Goal: Transaction & Acquisition: Purchase product/service

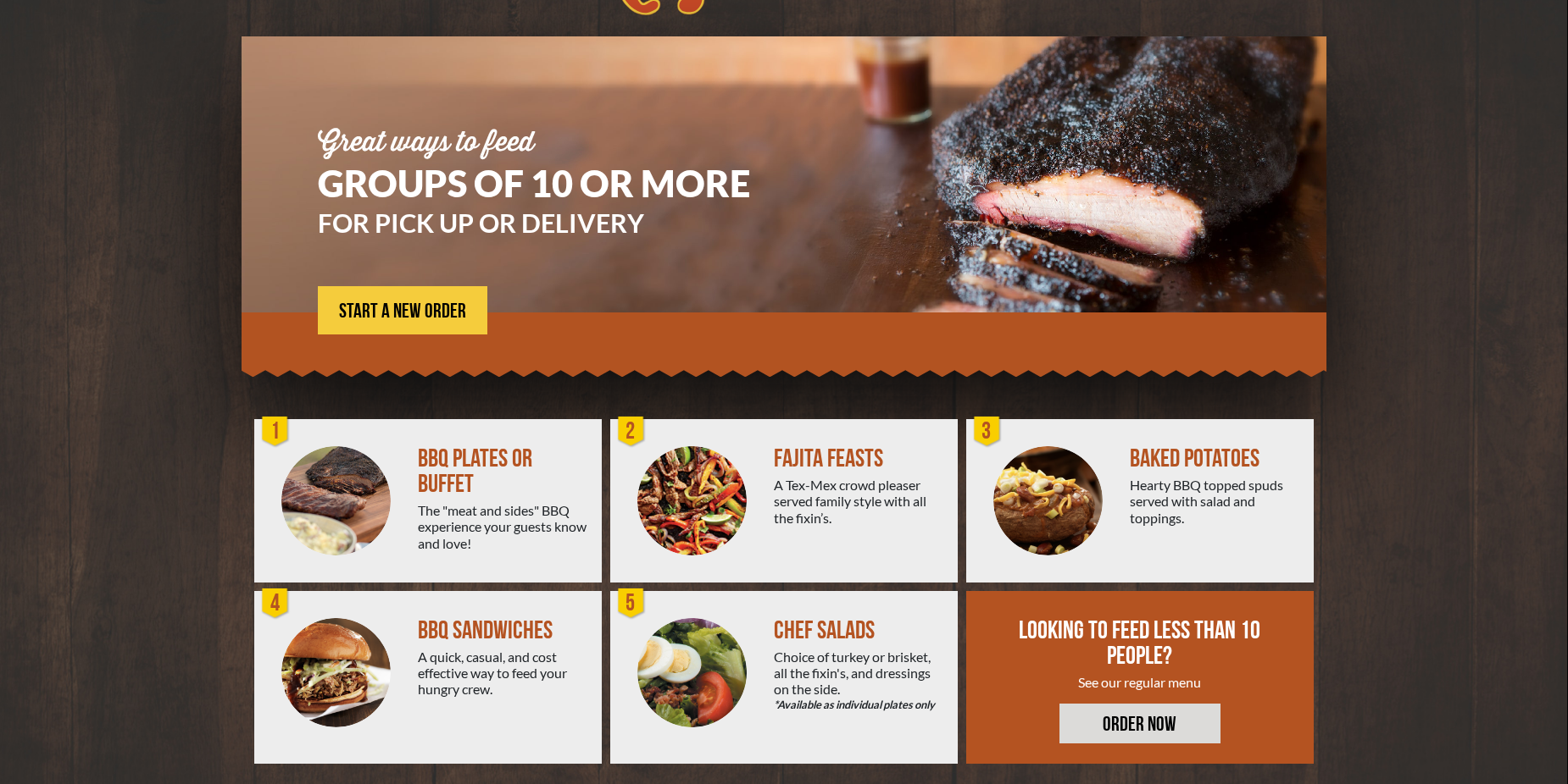
scroll to position [108, 0]
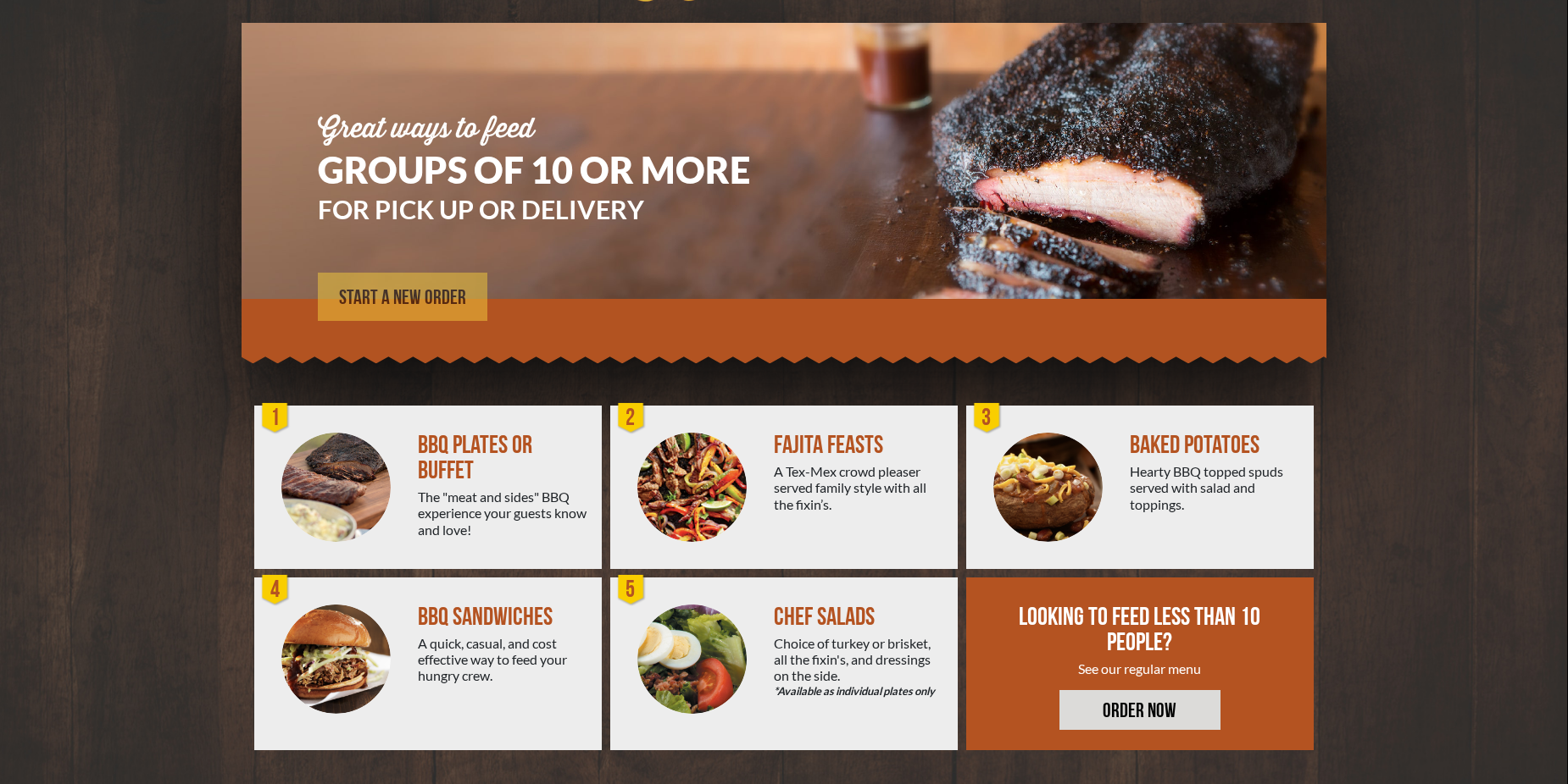
click at [429, 293] on span "START A NEW ORDER" at bounding box center [402, 298] width 128 height 20
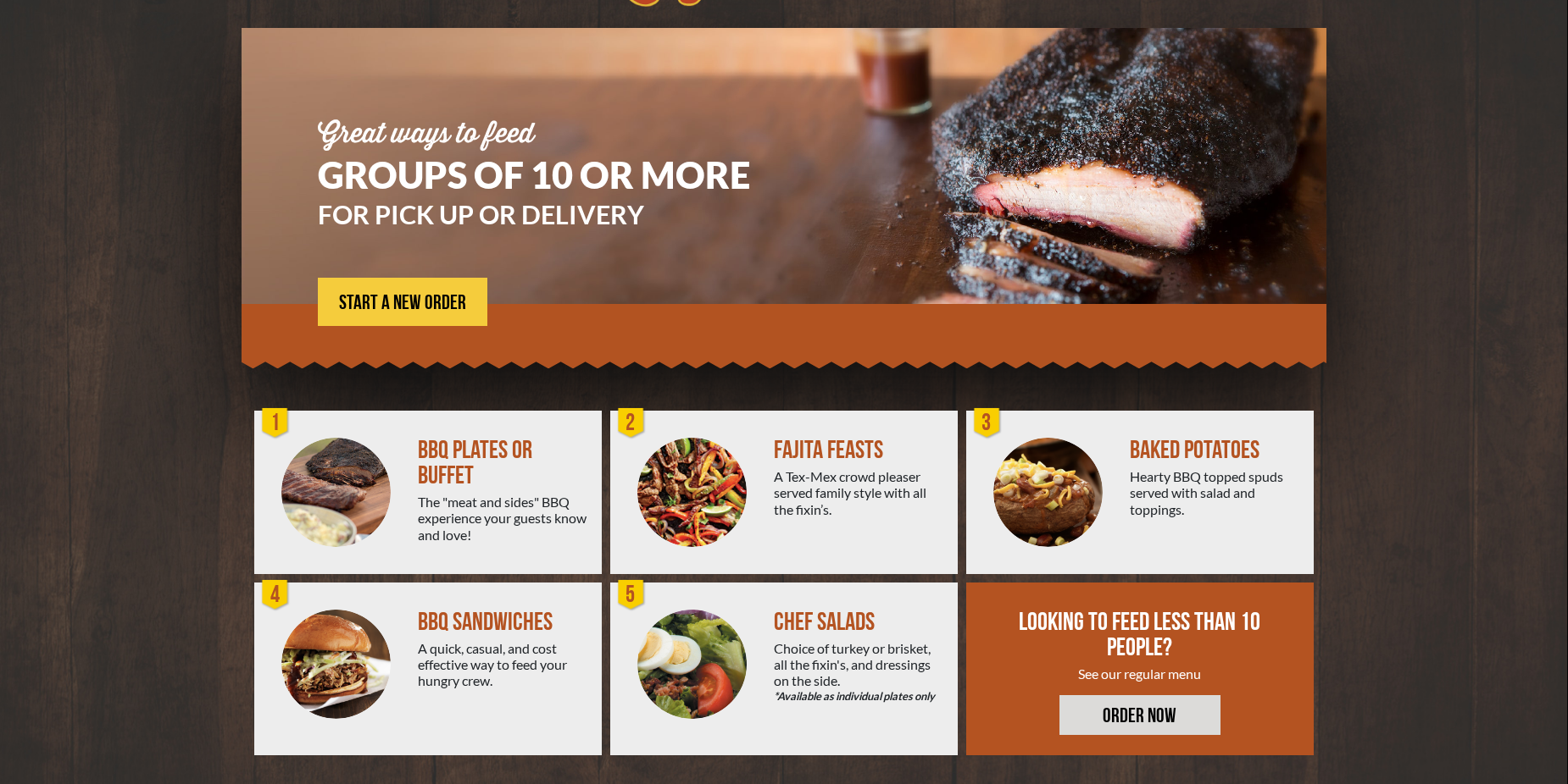
scroll to position [108, 0]
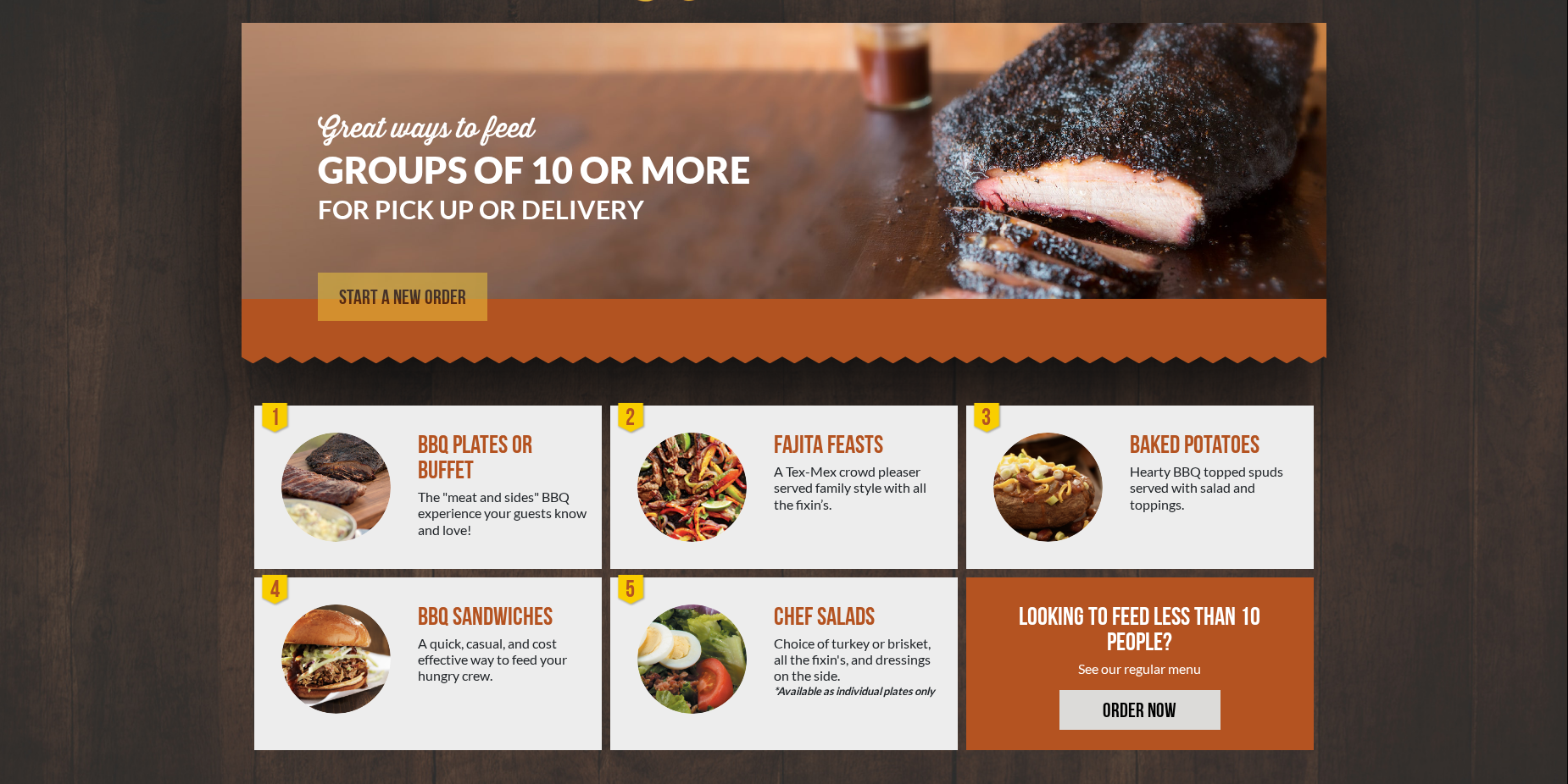
click at [397, 304] on span "START A NEW ORDER" at bounding box center [402, 298] width 128 height 20
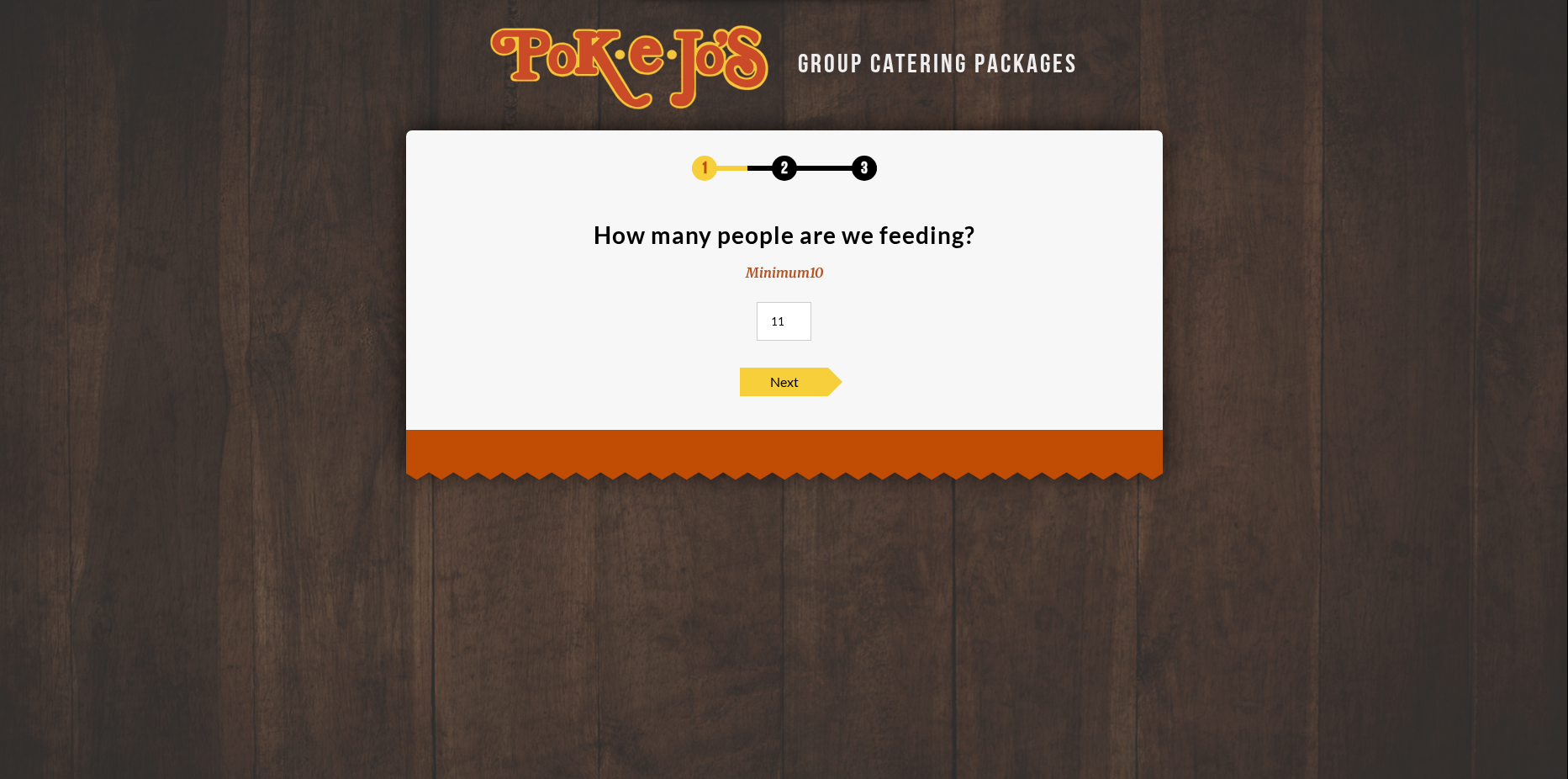
click at [798, 315] on input "11" at bounding box center [784, 322] width 55 height 38
click at [798, 315] on input "12" at bounding box center [784, 322] width 55 height 38
type input "25"
click at [798, 315] on input "25" at bounding box center [784, 322] width 55 height 38
click at [783, 390] on span "Next" at bounding box center [784, 382] width 88 height 28
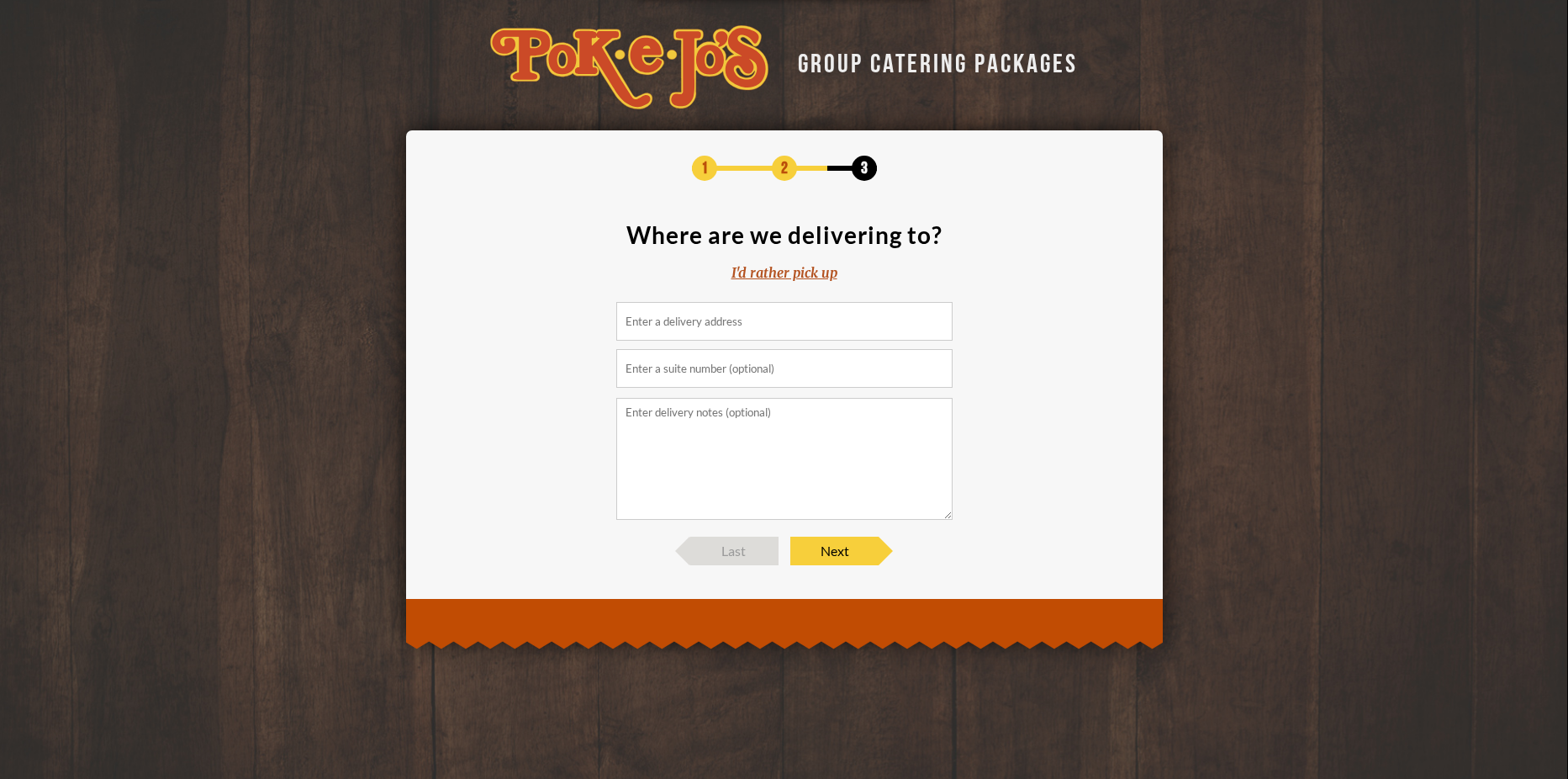
click at [724, 329] on input at bounding box center [784, 322] width 336 height 38
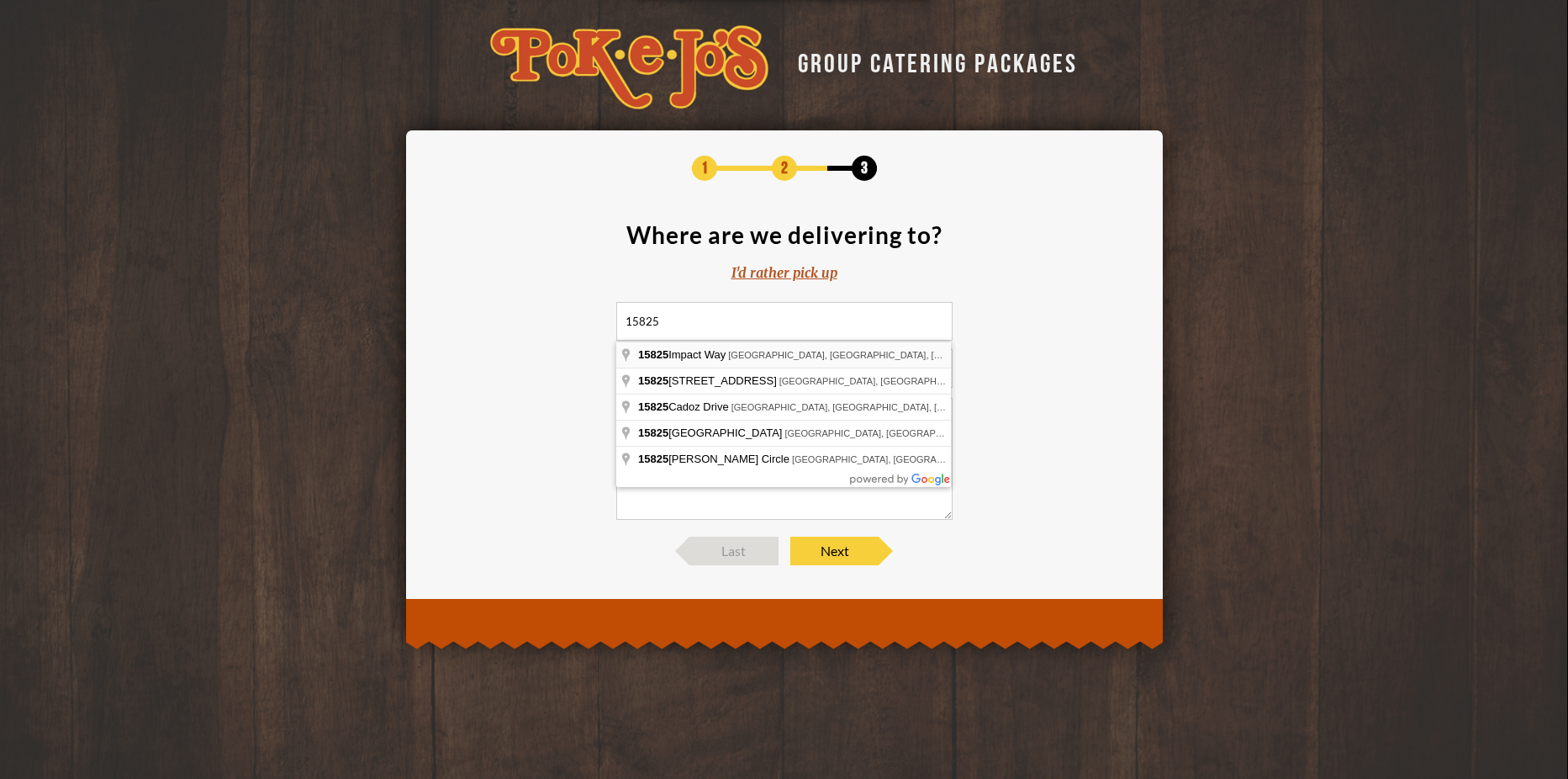
type input "15825 Impact Way, Pflugerville, TX, USA"
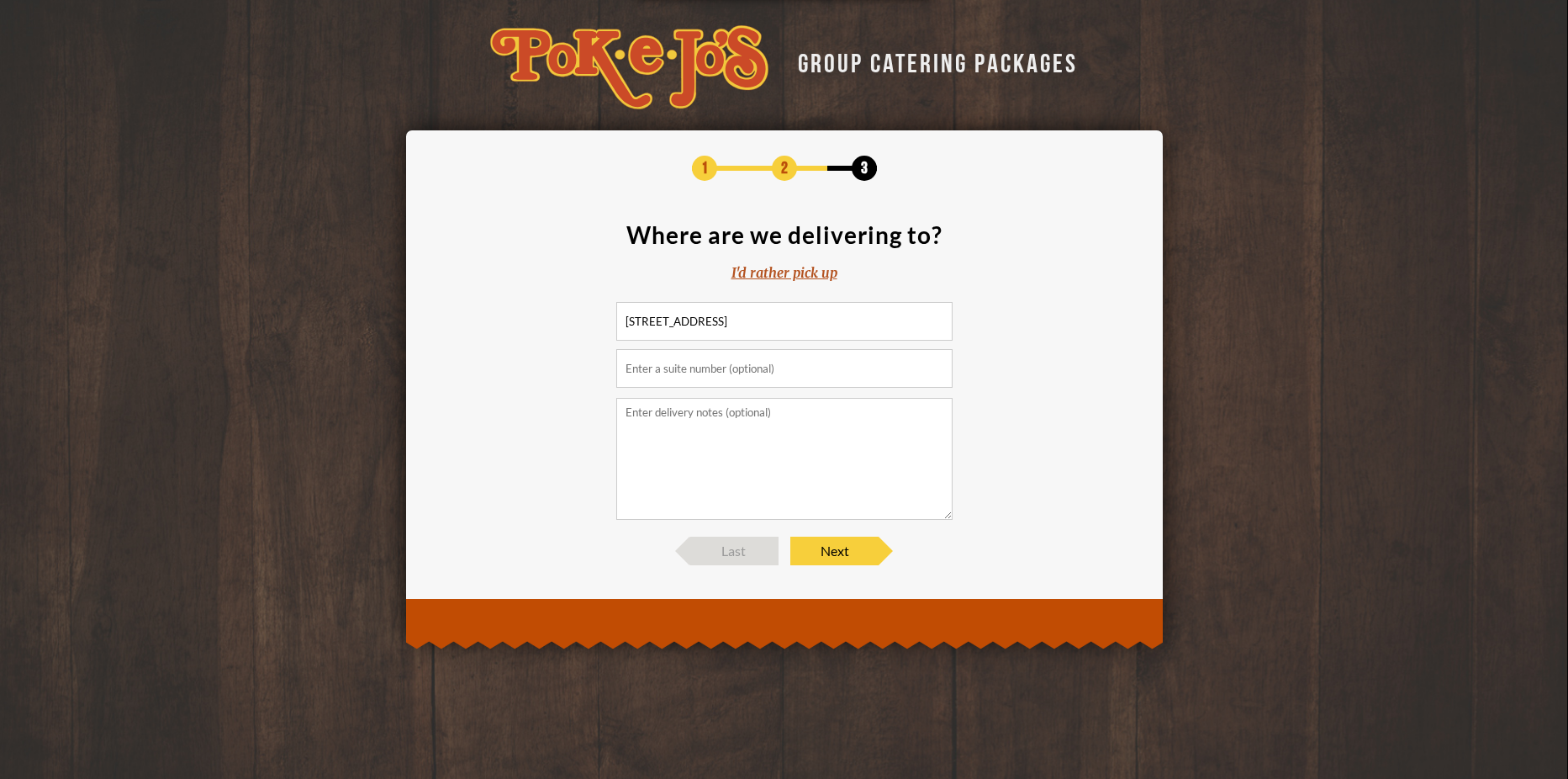
click at [763, 377] on input "text" at bounding box center [784, 368] width 336 height 38
type input "100"
click at [866, 313] on input "15825 Impact Way, Pflugerville, TX, USA" at bounding box center [784, 322] width 336 height 38
click at [725, 318] on input "15825 Impact Way, Pflugerville, TX, USA" at bounding box center [784, 322] width 336 height 38
type input "15825 Impact Way, Builiding 1 Pflugerville, TX, USA"
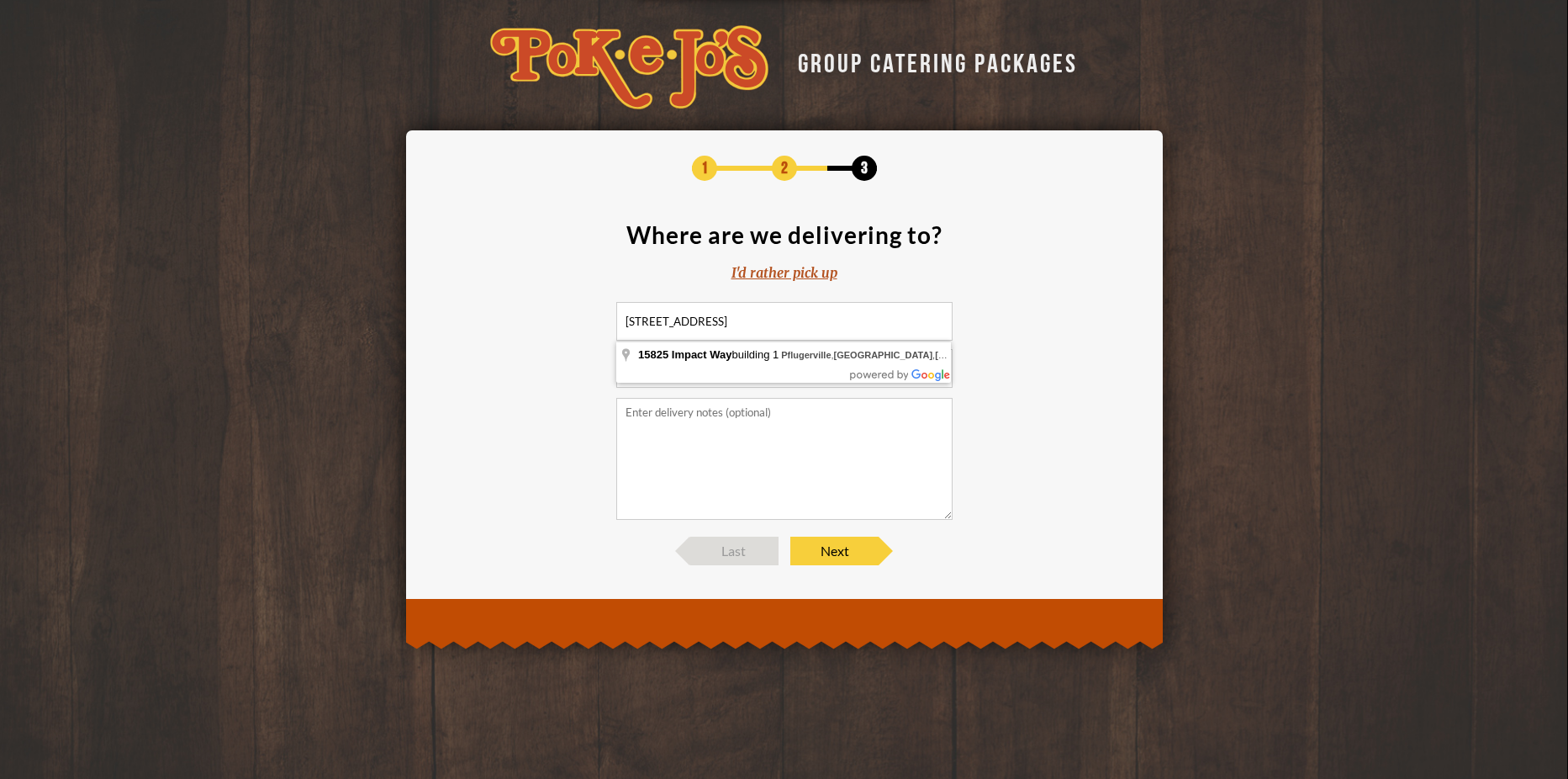
click at [972, 371] on section "Where are we delivering to? I'd rather pick up 15825 Impact Way, Builiding 1 Pf…" at bounding box center [785, 372] width 707 height 297
click at [731, 435] on textarea at bounding box center [784, 459] width 336 height 122
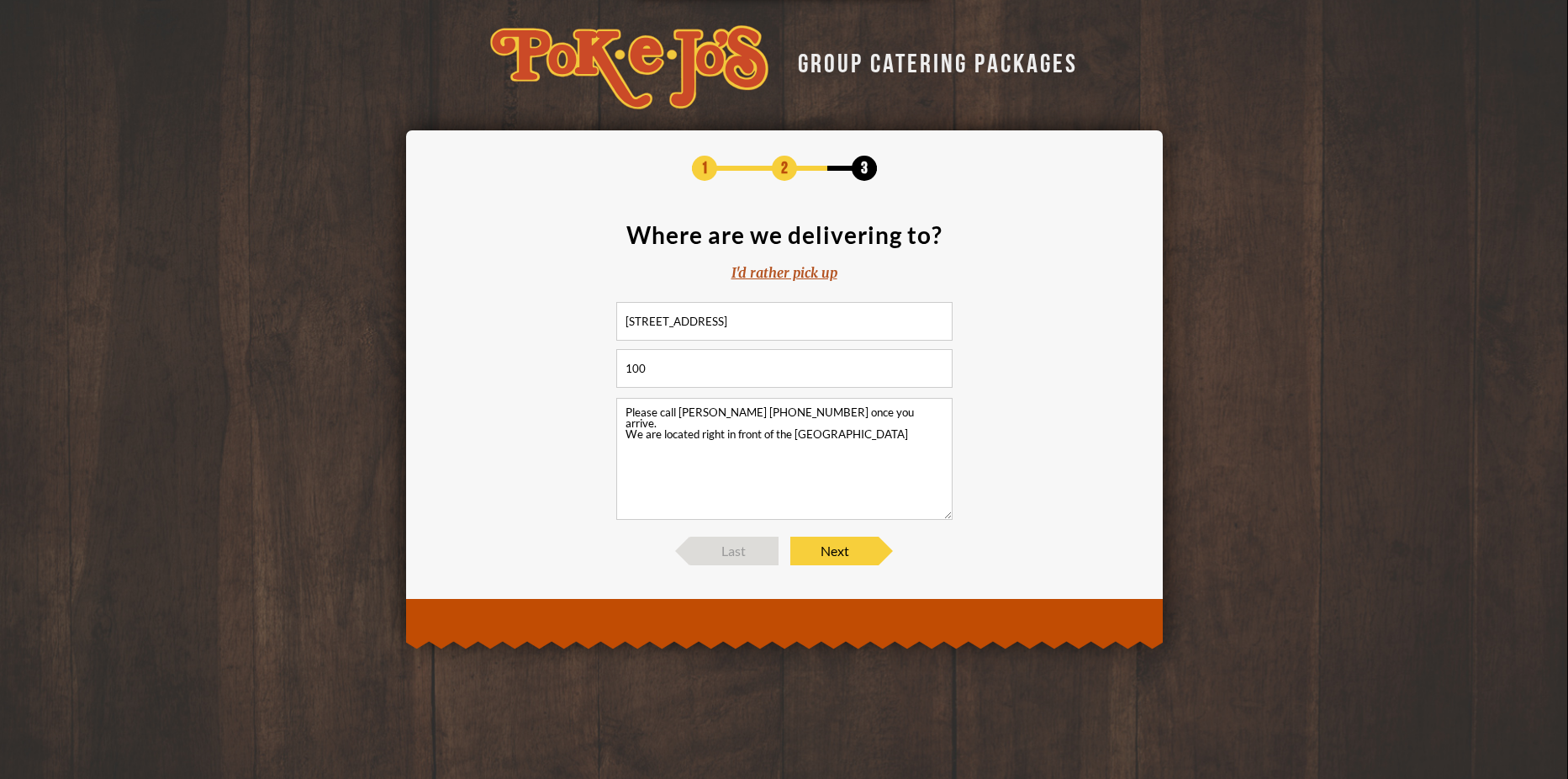
type textarea "Please call Josie Mancilla 5123.545.5547 once you arrive. We are located right …"
click at [771, 321] on input "15825 Impact Way, Builiding 1 Pflugerville, TX, USA" at bounding box center [784, 322] width 336 height 38
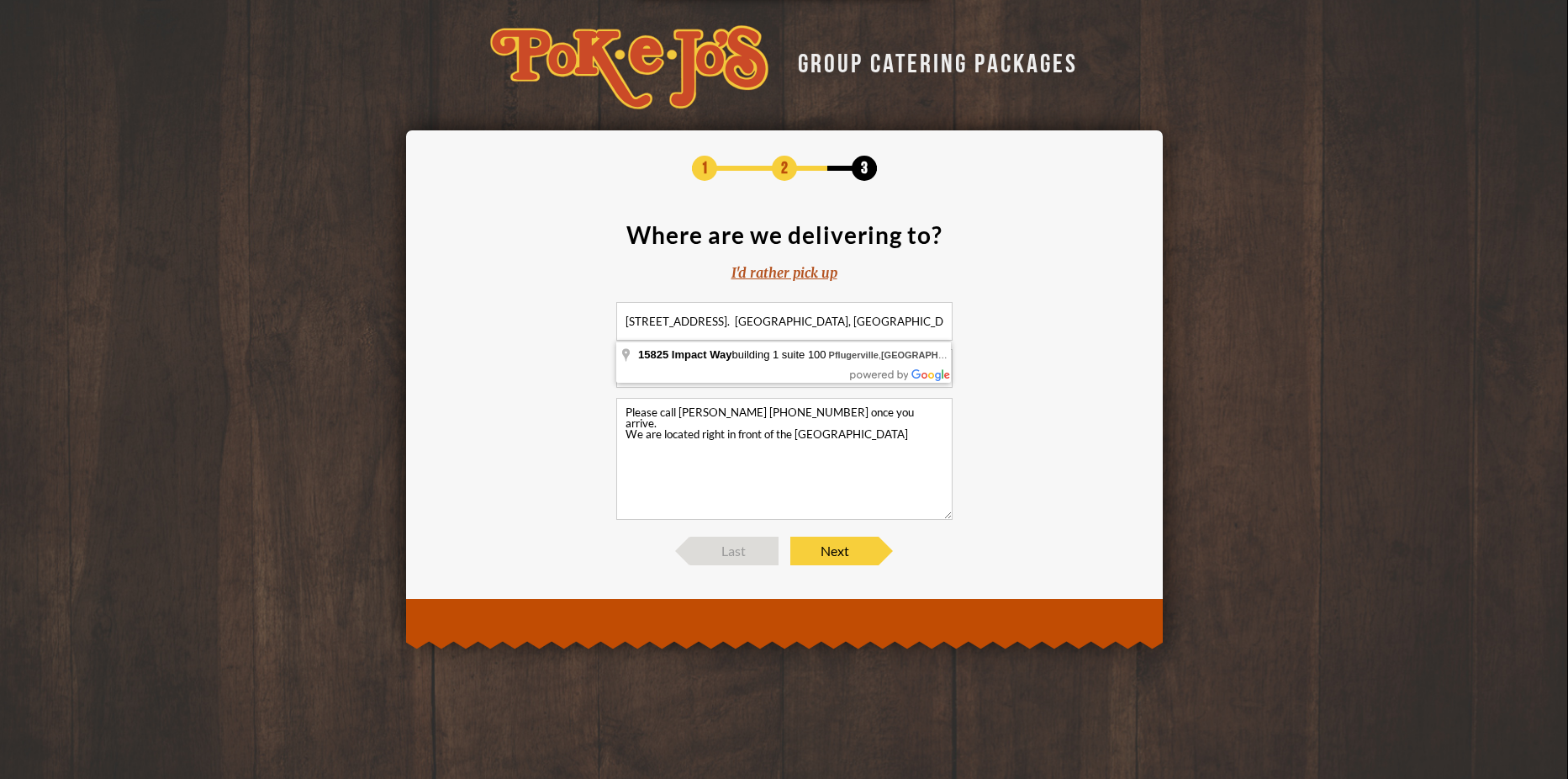
type input "15825 Impact Way, Builiding 1, Suite 100. Pflugerville, TX, USA"
click at [1044, 397] on section "Where are we delivering to? I'd rather pick up 15825 Impact Way, Builiding 1, S…" at bounding box center [785, 372] width 707 height 297
drag, startPoint x: 638, startPoint y: 354, endPoint x: 538, endPoint y: 353, distance: 100.0
click at [538, 353] on section "Where are we delivering to? I'd rather pick up 15825 Impact Way, Builiding 1, S…" at bounding box center [785, 372] width 707 height 297
click at [835, 541] on span "Next" at bounding box center [834, 550] width 88 height 28
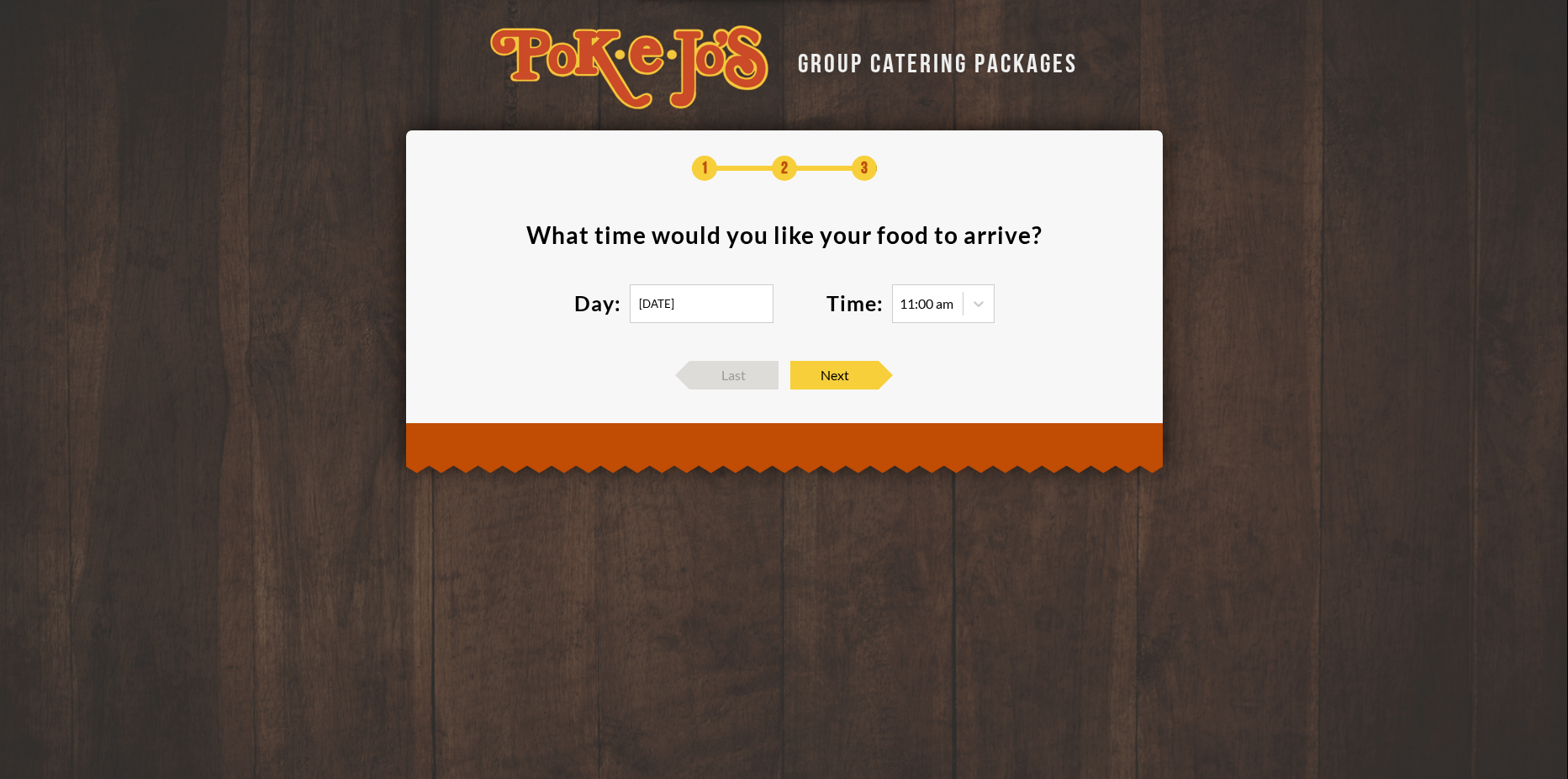
click at [692, 296] on input "10/03/2025" at bounding box center [702, 303] width 144 height 38
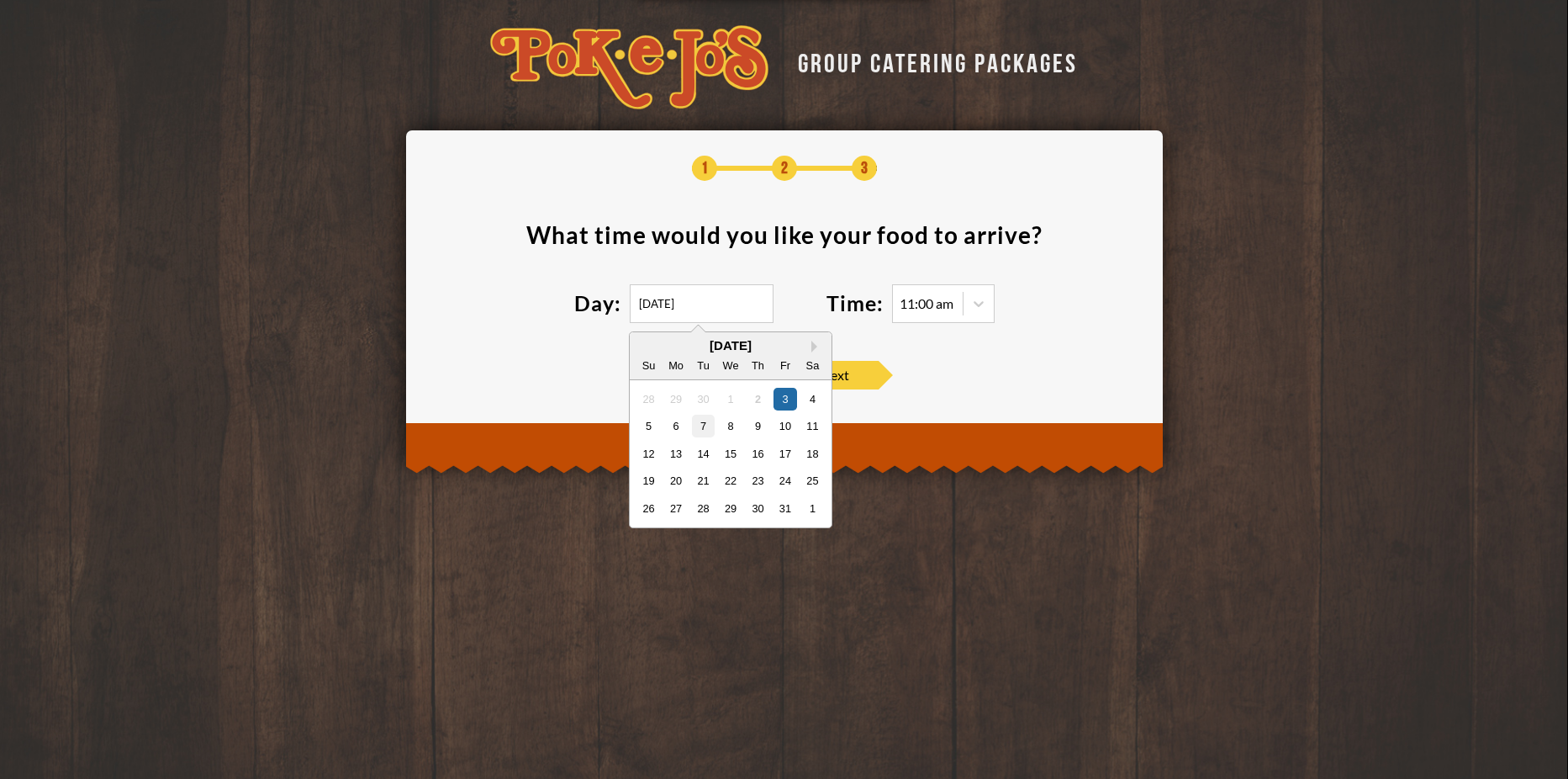
click at [708, 429] on div "7" at bounding box center [702, 425] width 23 height 23
type input "10/07/2025"
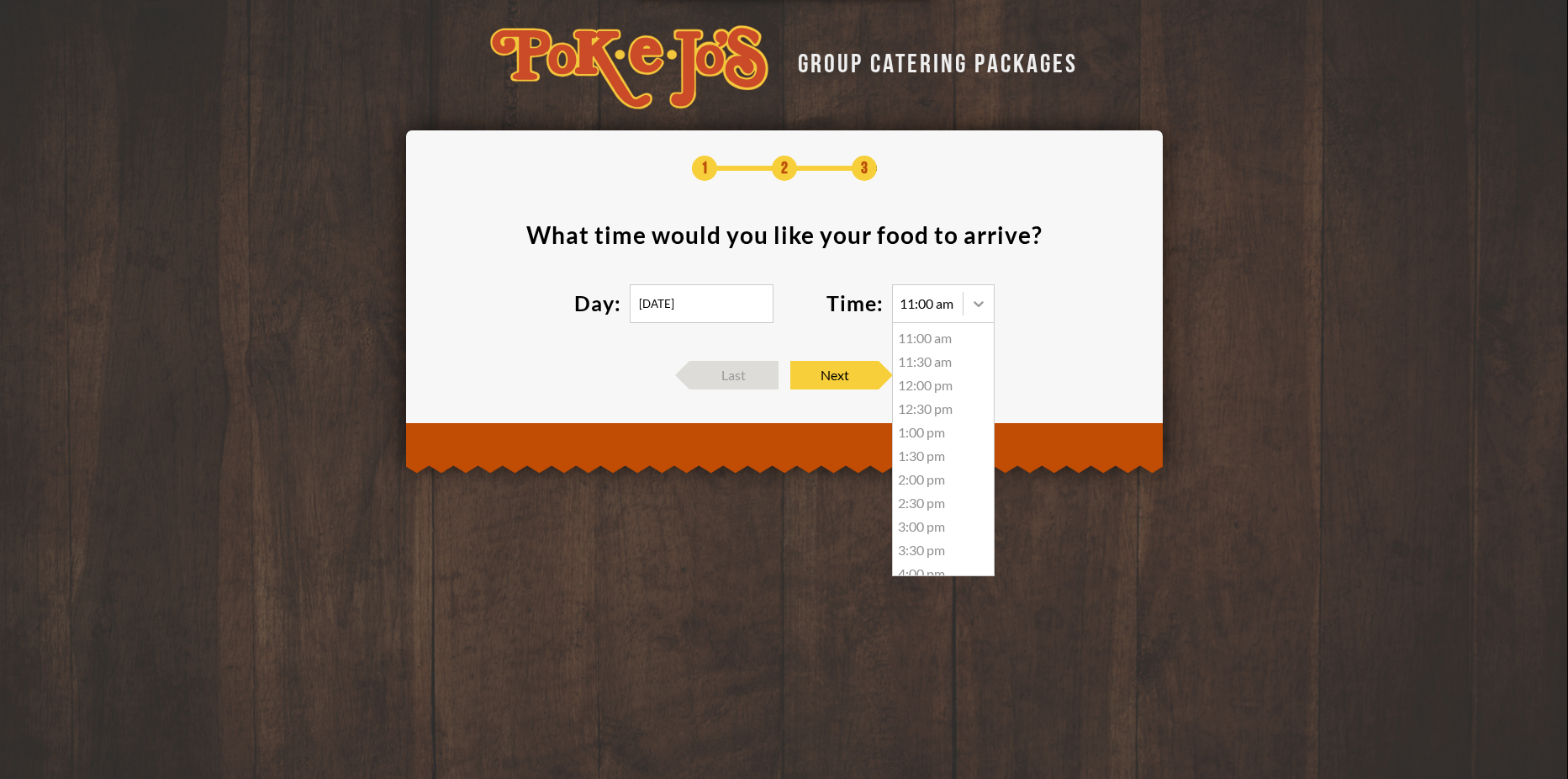
click at [984, 305] on icon at bounding box center [979, 303] width 16 height 16
click at [1105, 318] on section "What time would you like your food to arrive ? Day: 10/07/2025 Time: 11:00 am 1…" at bounding box center [785, 283] width 707 height 121
click at [840, 383] on span "Next" at bounding box center [834, 374] width 88 height 28
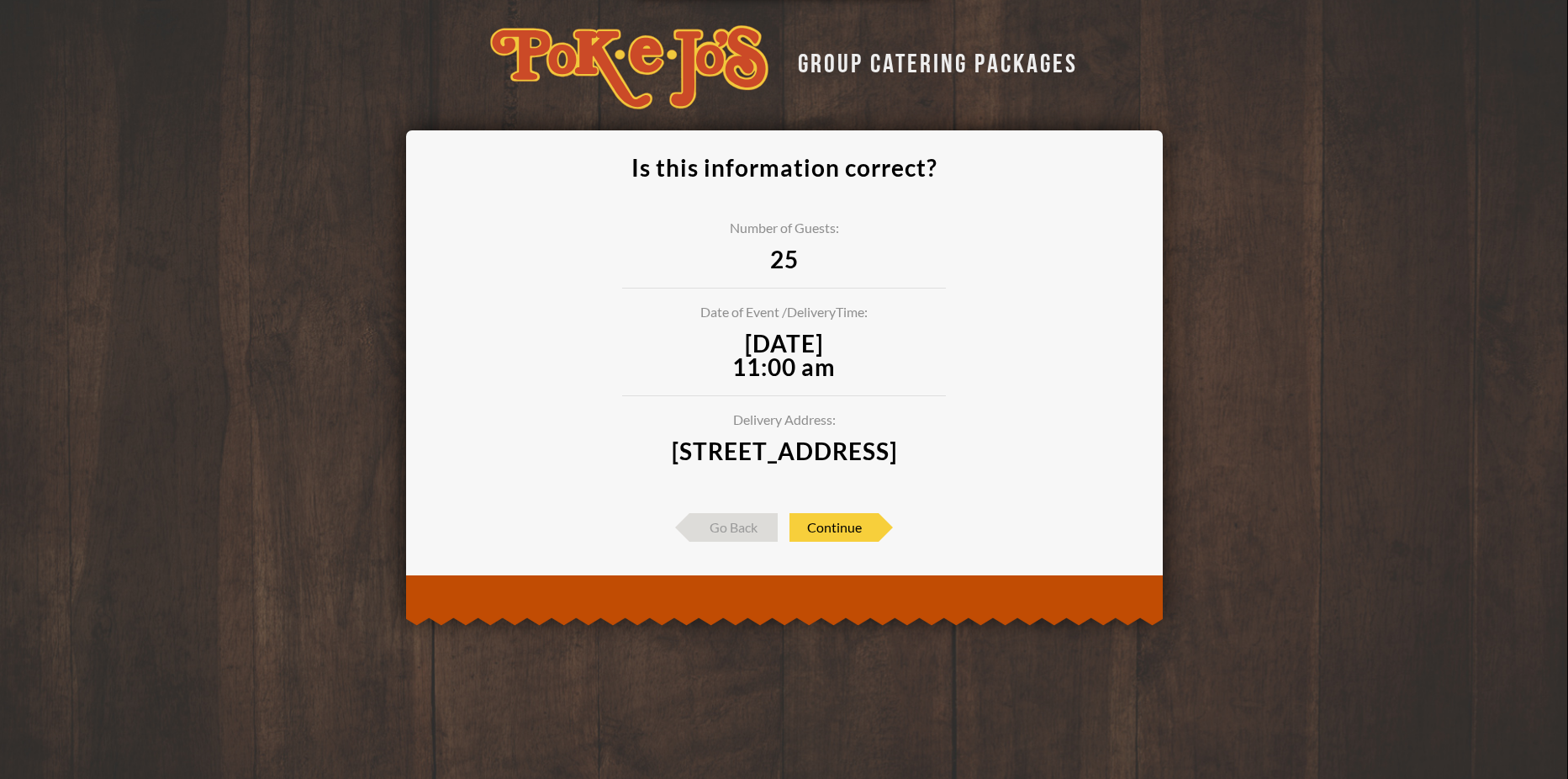
click at [809, 379] on span "October 7, 2025 11:00 am" at bounding box center [784, 355] width 324 height 47
click at [828, 542] on span "Continue" at bounding box center [834, 527] width 89 height 28
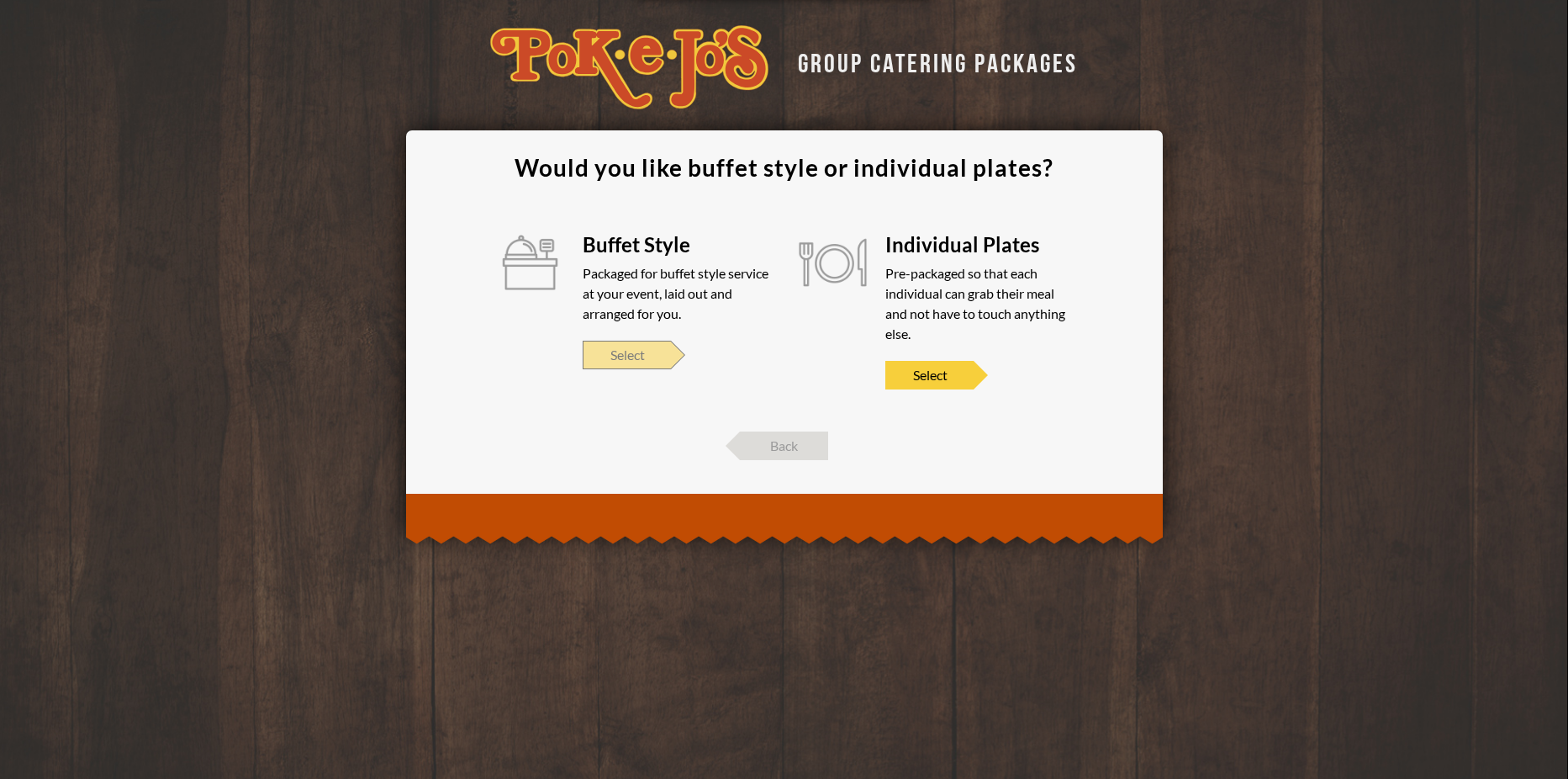
click at [640, 354] on span "Select" at bounding box center [626, 354] width 88 height 28
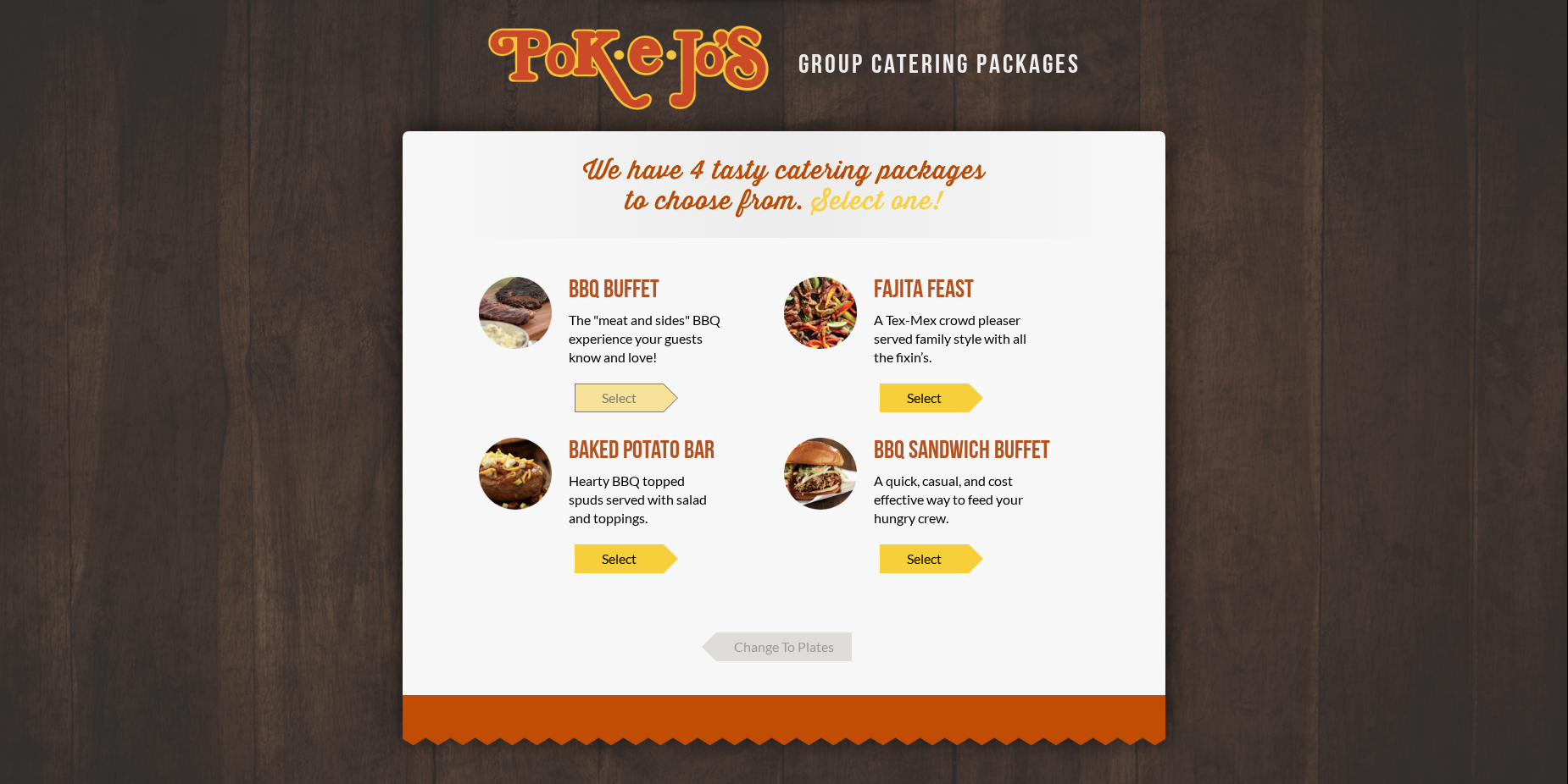
click at [619, 397] on span "Select" at bounding box center [618, 397] width 89 height 28
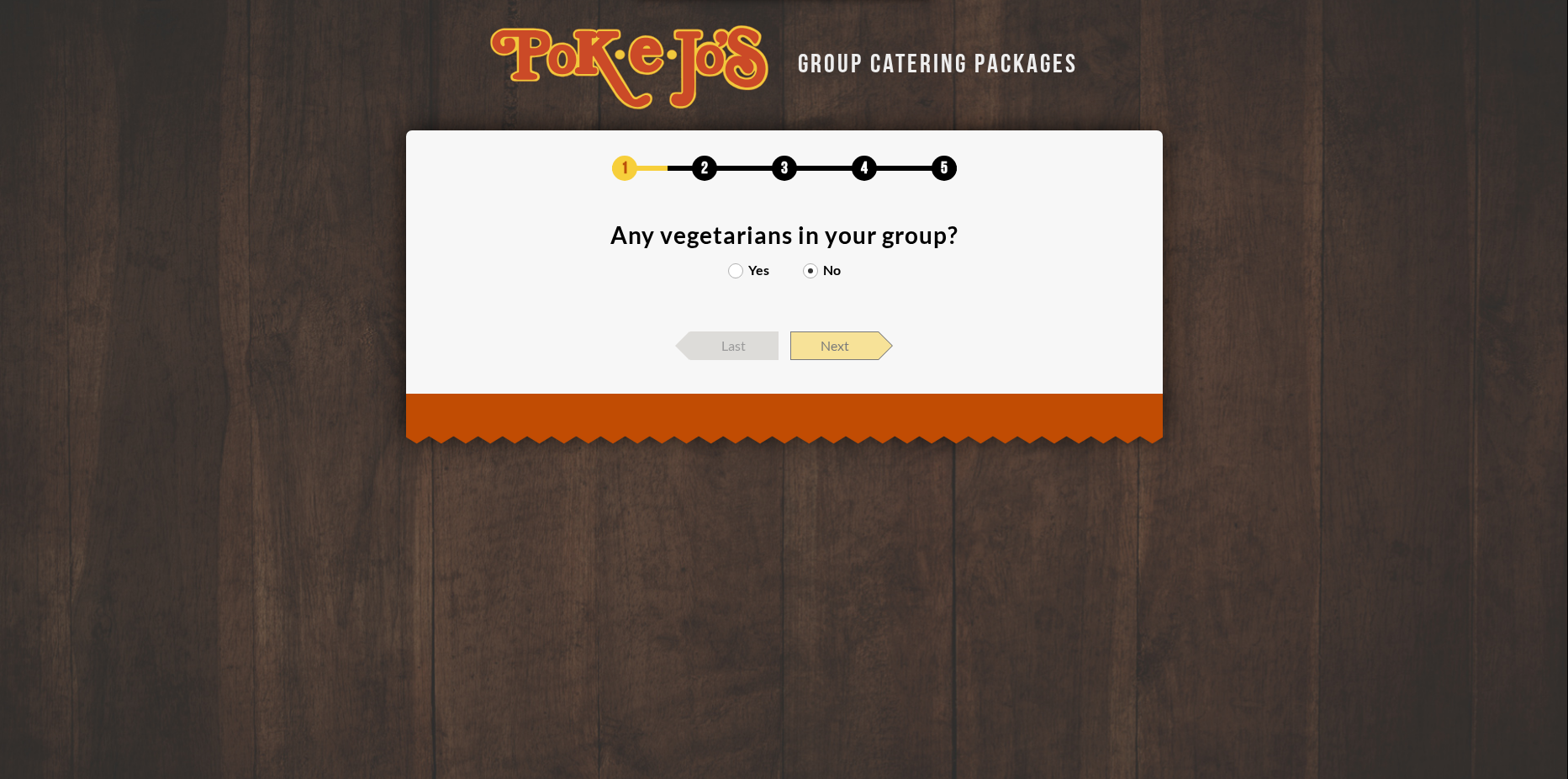
click at [840, 337] on span "Next" at bounding box center [834, 345] width 88 height 28
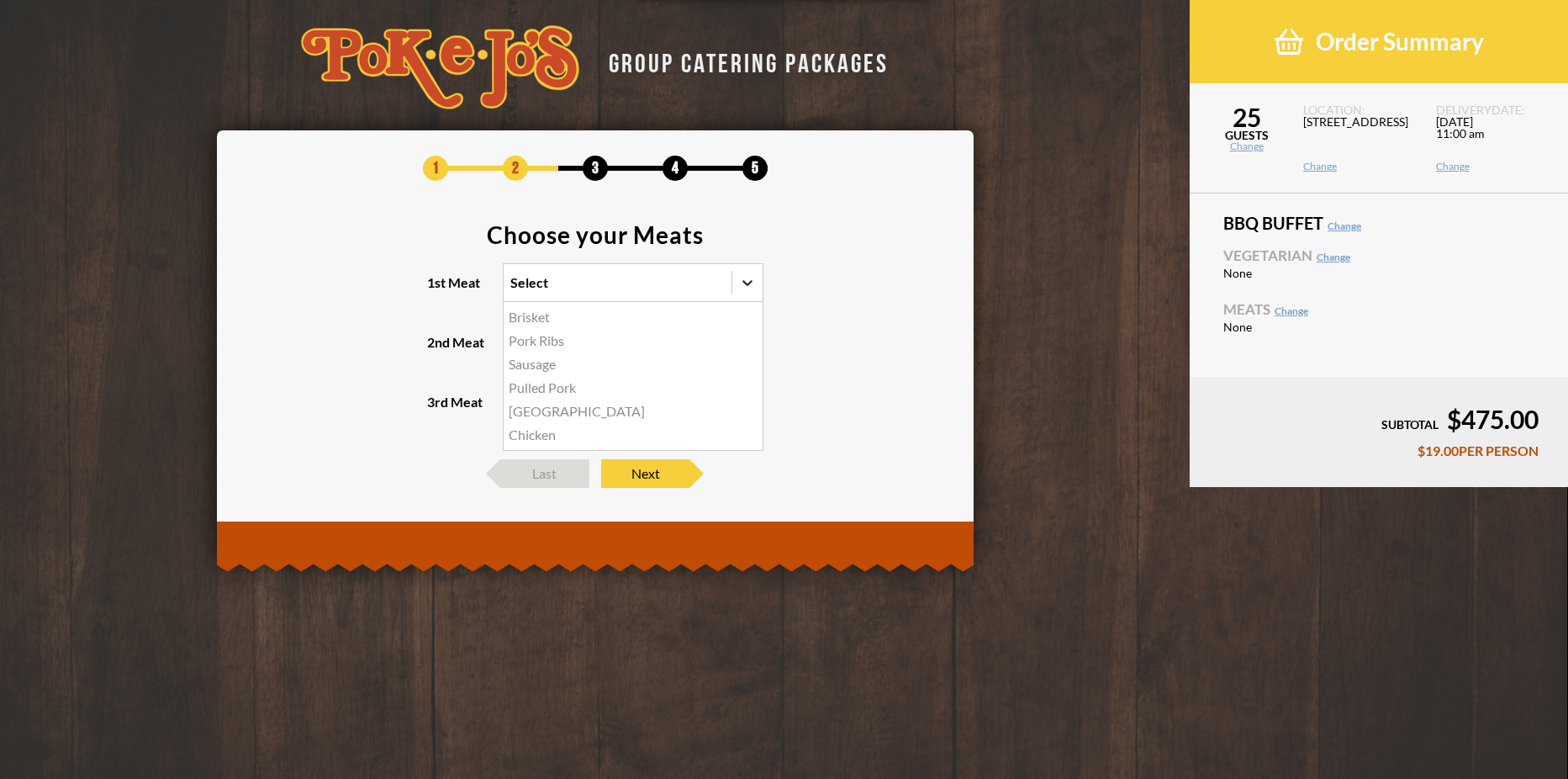
click at [751, 291] on icon at bounding box center [748, 282] width 16 height 16
click at [437, 291] on input "1st Meat option Brisket focused, 1 of 6. 6 results available. Use Up and Down t…" at bounding box center [437, 291] width 0 height 0
click at [636, 321] on div "Brisket" at bounding box center [633, 317] width 259 height 24
click at [437, 291] on input "1st Meat option Brisket focused, 1 of 6. 6 results available. Use Up and Down t…" at bounding box center [437, 291] width 0 height 0
click at [589, 351] on div "Select" at bounding box center [602, 343] width 198 height 37
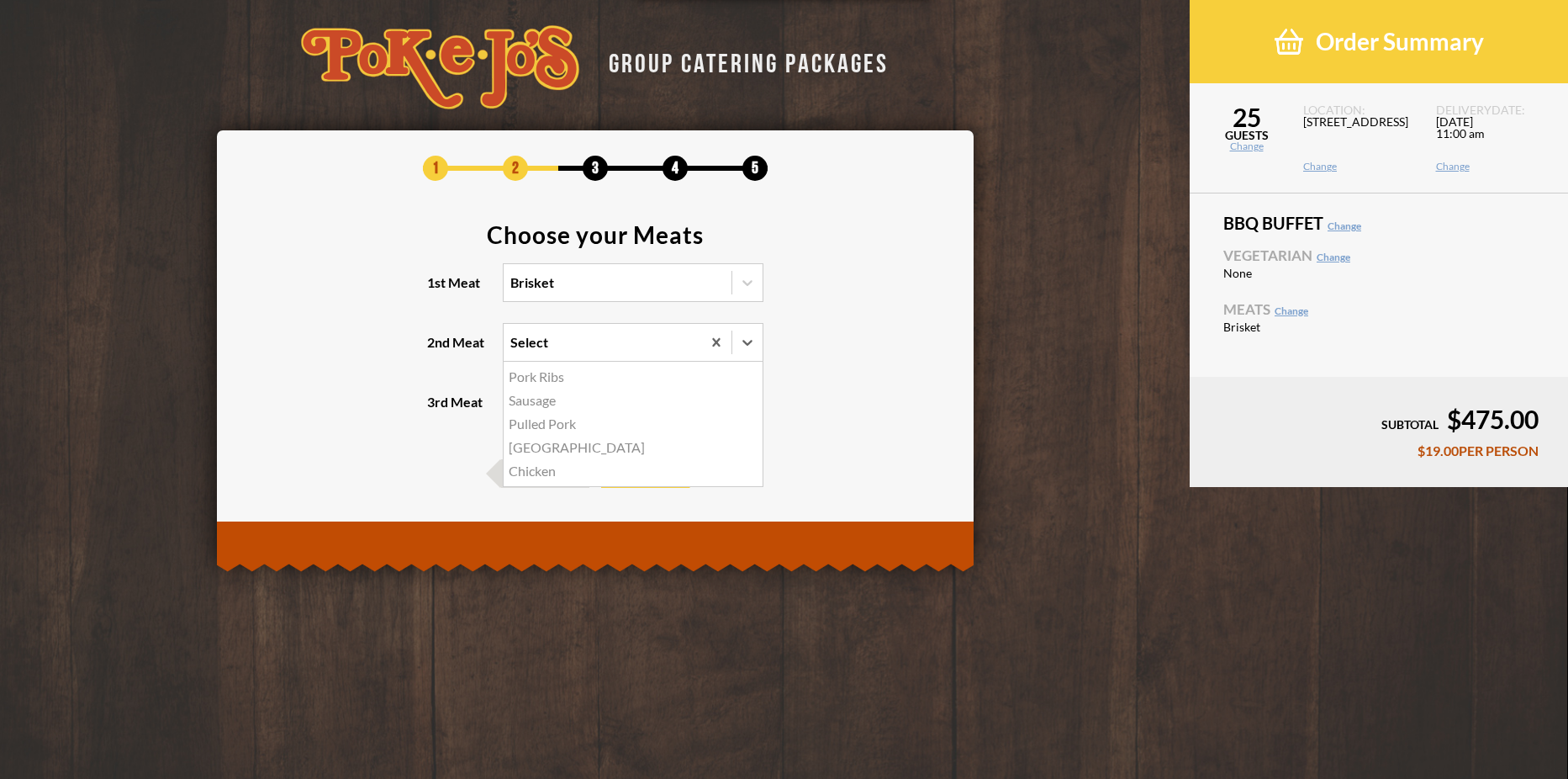
click at [437, 350] on input "2nd Meat option Pork Ribs focused, 1 of 5. 5 results available. Use Up and Down…" at bounding box center [437, 350] width 0 height 0
click at [570, 403] on div "Sausage" at bounding box center [633, 401] width 259 height 24
click at [437, 350] on input "2nd Meat option Sausage focused, 2 of 5. 5 results available. Use Up and Down t…" at bounding box center [437, 350] width 0 height 0
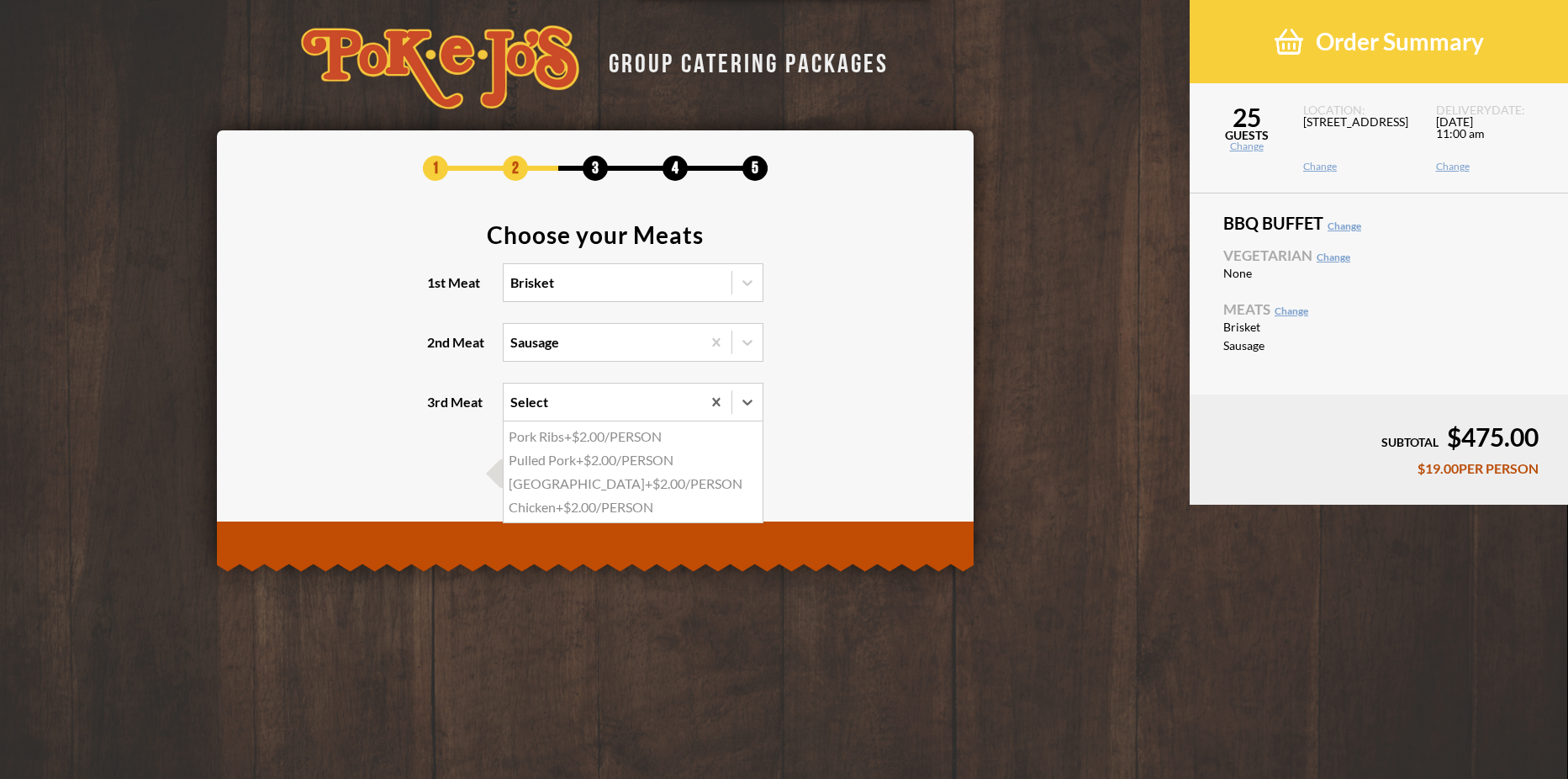
click at [597, 412] on div "Select" at bounding box center [602, 402] width 198 height 37
click at [437, 410] on input "3rd Meat option Pork Ribs focused, 1 of 4. 4 results available. Use Up and Down…" at bounding box center [437, 410] width 0 height 0
click at [561, 506] on div "Chicken +$2.00/PERSON" at bounding box center [633, 507] width 259 height 24
click at [437, 410] on input "3rd Meat option Chicken focused, 4 of 4. 4 results available. Use Up and Down t…" at bounding box center [437, 410] width 0 height 0
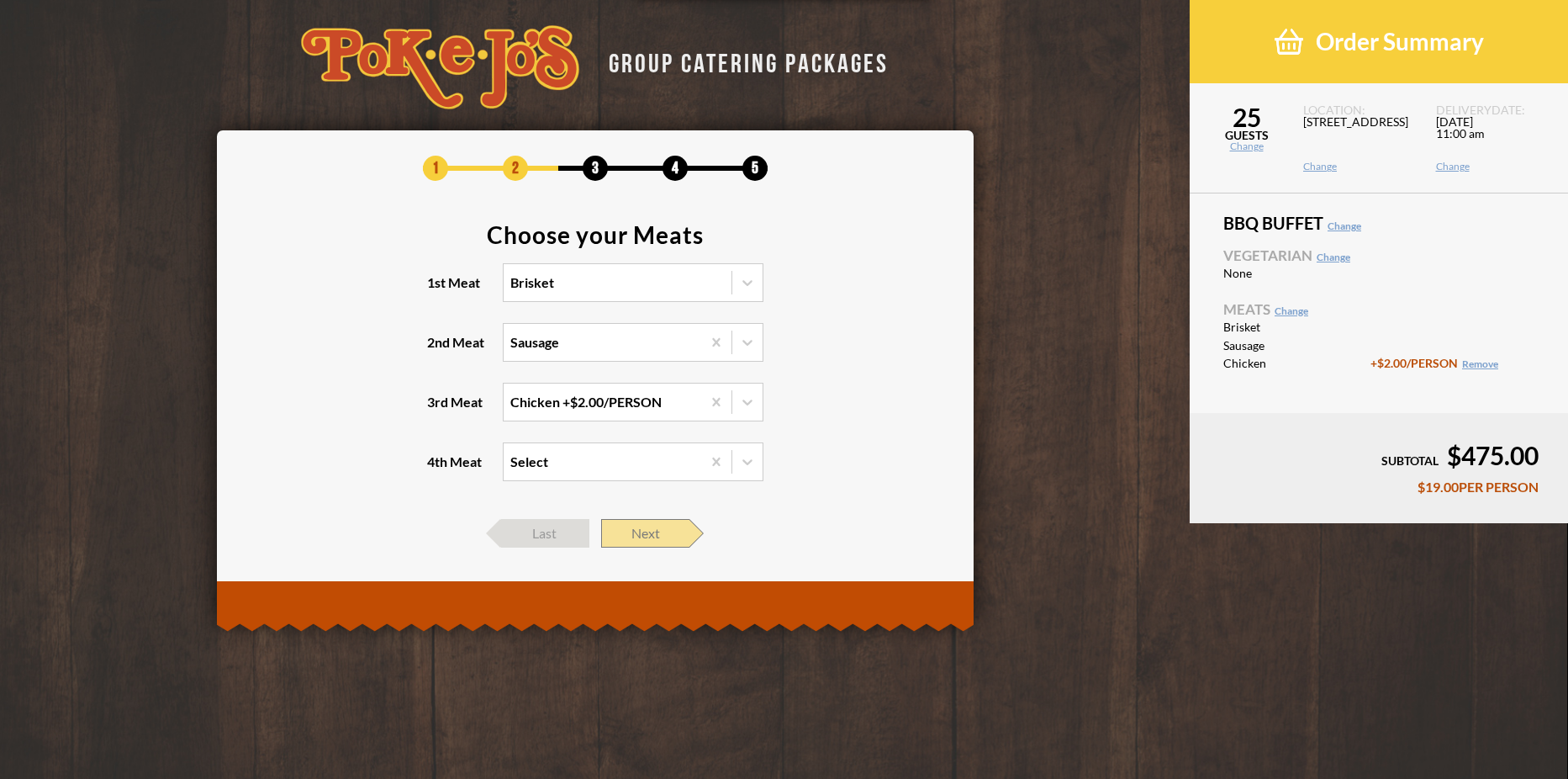
click at [644, 534] on span "Next" at bounding box center [645, 533] width 88 height 28
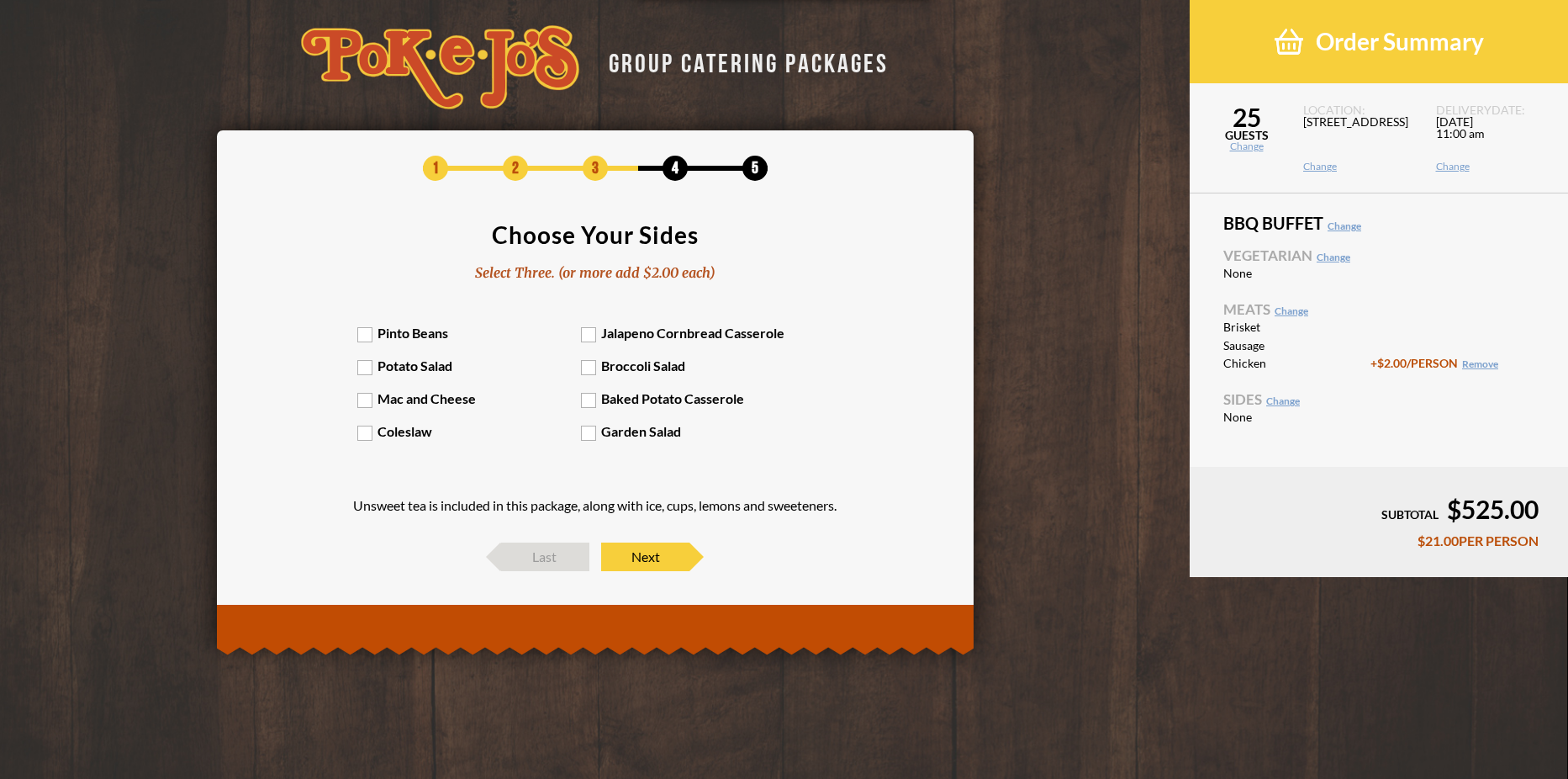
click at [406, 403] on label "Mac and Cheese" at bounding box center [470, 399] width 224 height 16
click at [0, 0] on input "Mac and Cheese" at bounding box center [0, 0] width 0 height 0
click at [390, 435] on label "Coleslaw" at bounding box center [470, 432] width 224 height 16
click at [0, 0] on input "Coleslaw" at bounding box center [0, 0] width 0 height 0
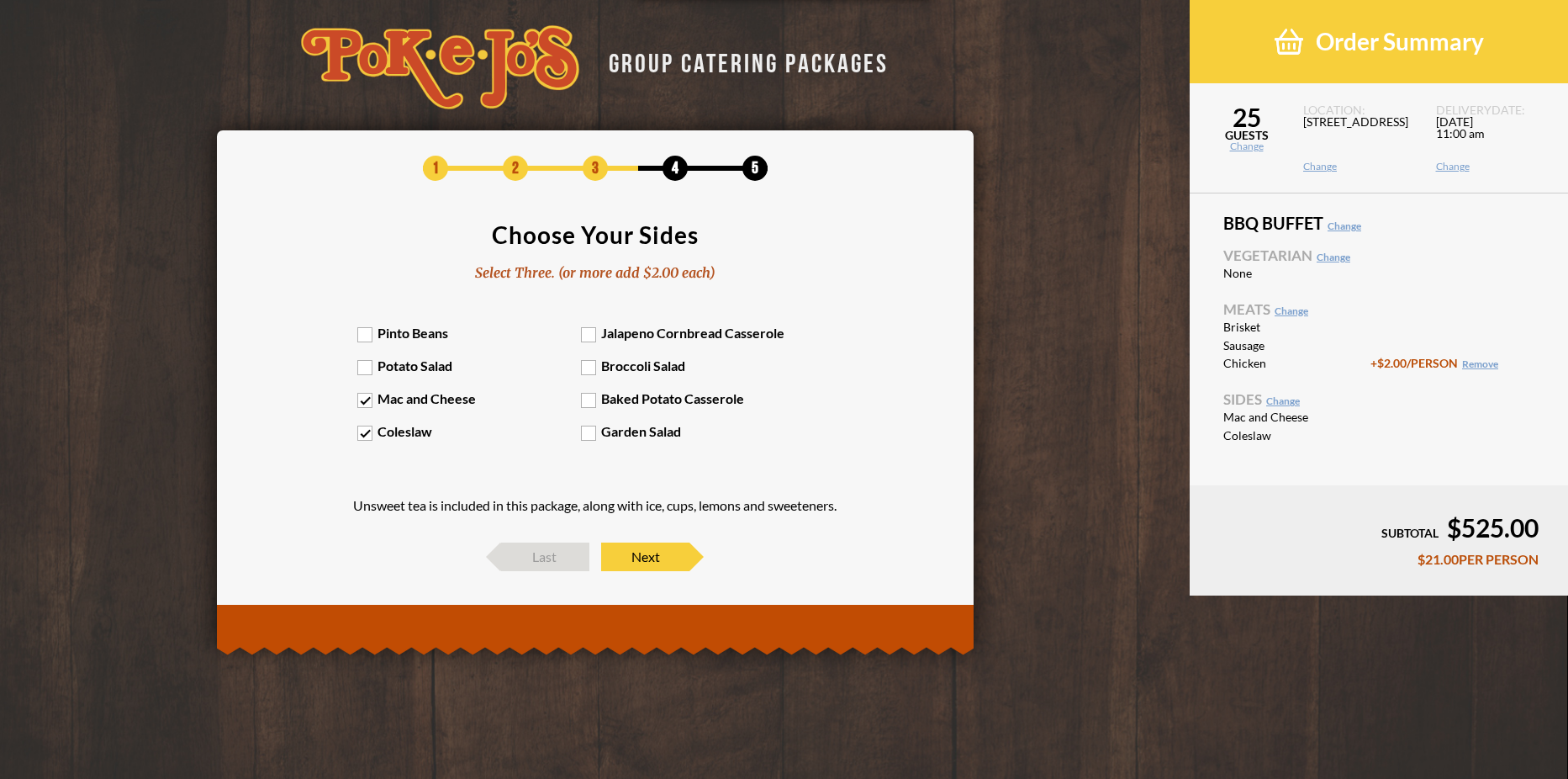
click at [587, 435] on label "Garden Salad" at bounding box center [693, 432] width 224 height 16
click at [0, 0] on input "Garden Salad" at bounding box center [0, 0] width 0 height 0
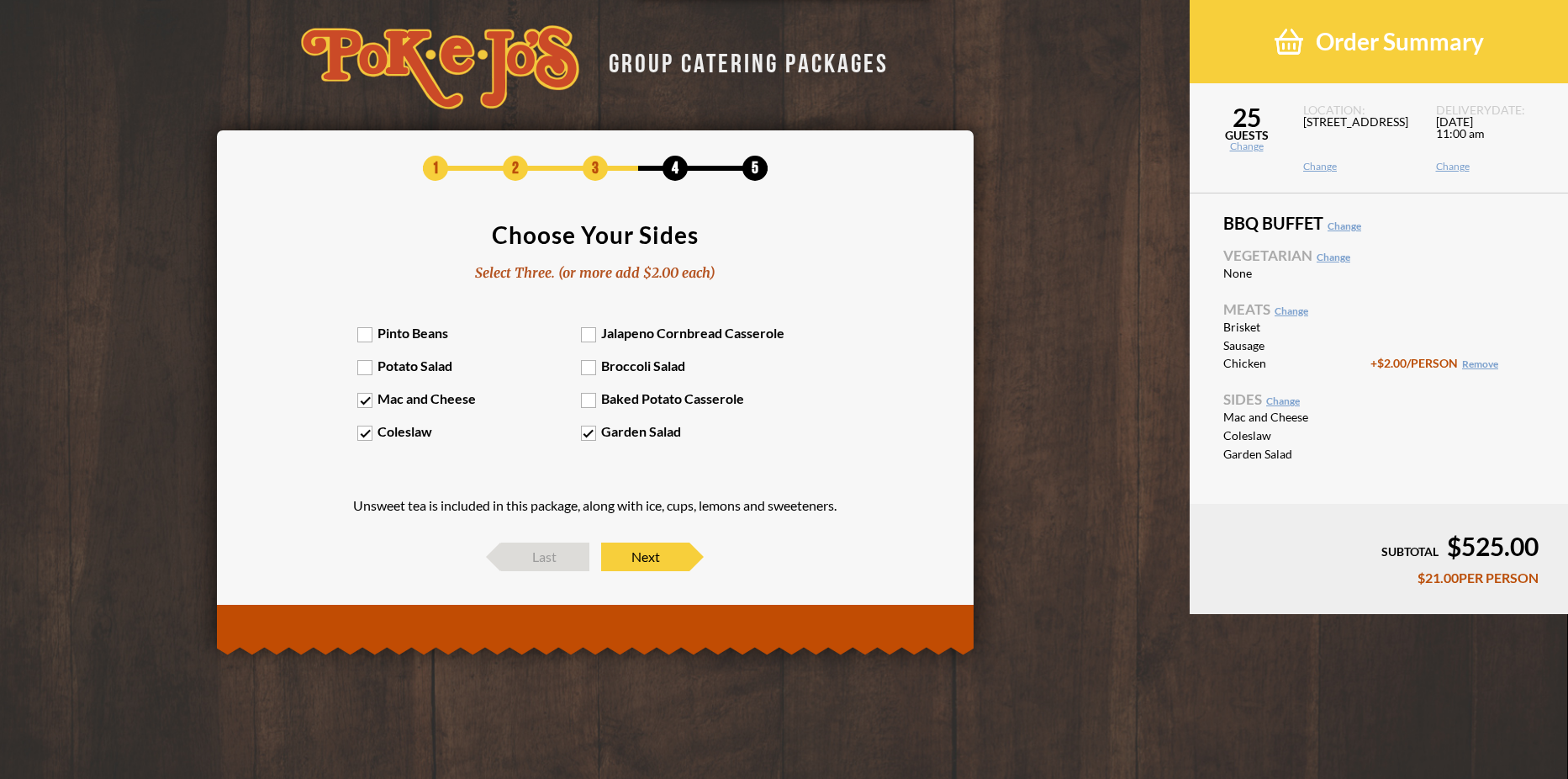
click at [429, 374] on div "Pinto Beans Jalapeno Cornbread Casserole Potato Salad Broccoli Salad Mac and Ch…" at bounding box center [596, 390] width 475 height 132
click at [365, 372] on label "Potato Salad" at bounding box center [470, 366] width 224 height 16
click at [0, 0] on input "Potato Salad" at bounding box center [0, 0] width 0 height 0
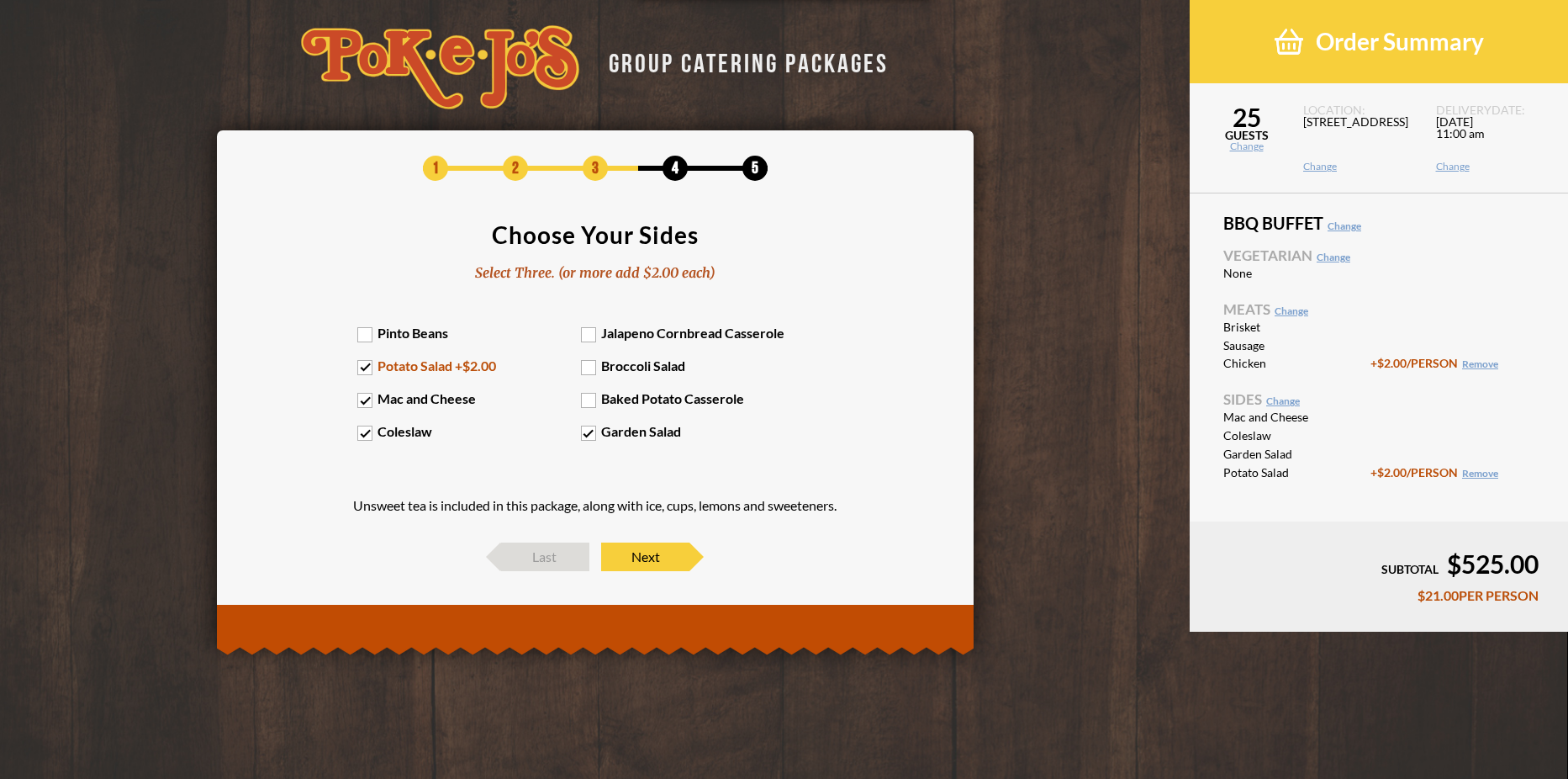
click at [367, 370] on label "Potato Salad +$2.00" at bounding box center [470, 366] width 224 height 16
click at [0, 0] on input "Potato Salad +$2.00" at bounding box center [0, 0] width 0 height 0
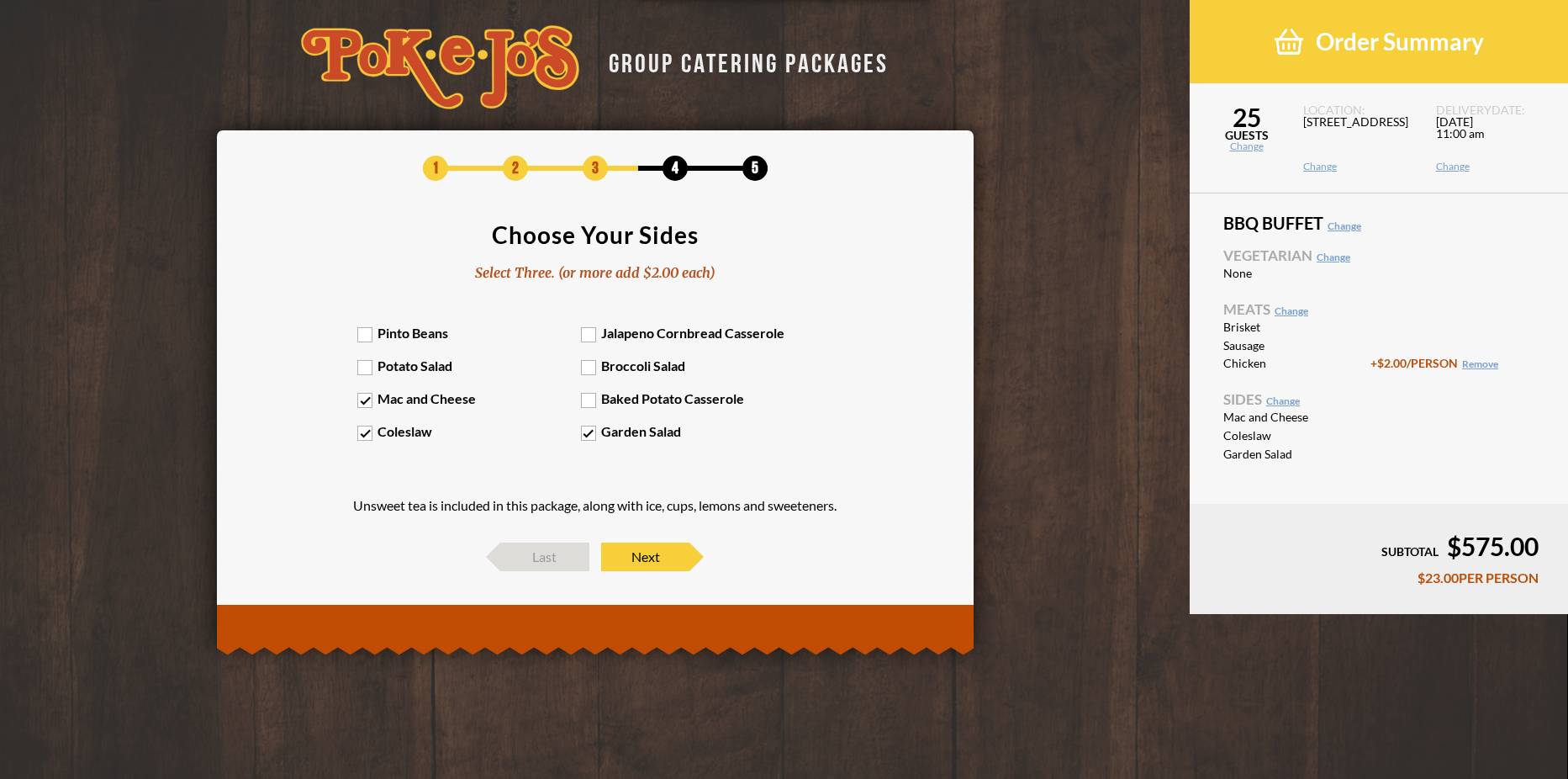
click at [367, 370] on label "Potato Salad" at bounding box center [470, 366] width 224 height 16
click at [0, 0] on input "Potato Salad" at bounding box center [0, 0] width 0 height 0
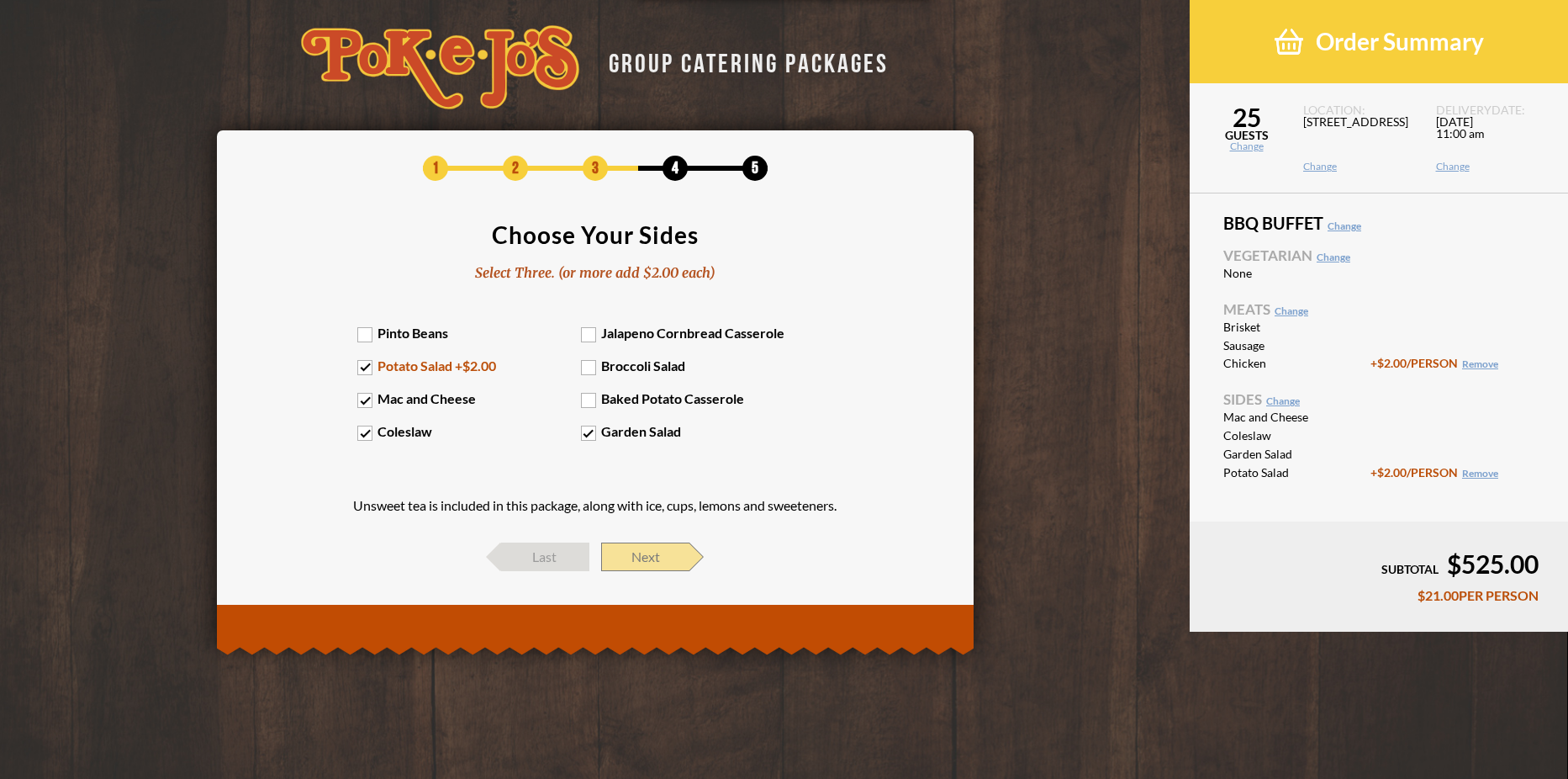
click at [662, 553] on span "Next" at bounding box center [645, 557] width 88 height 28
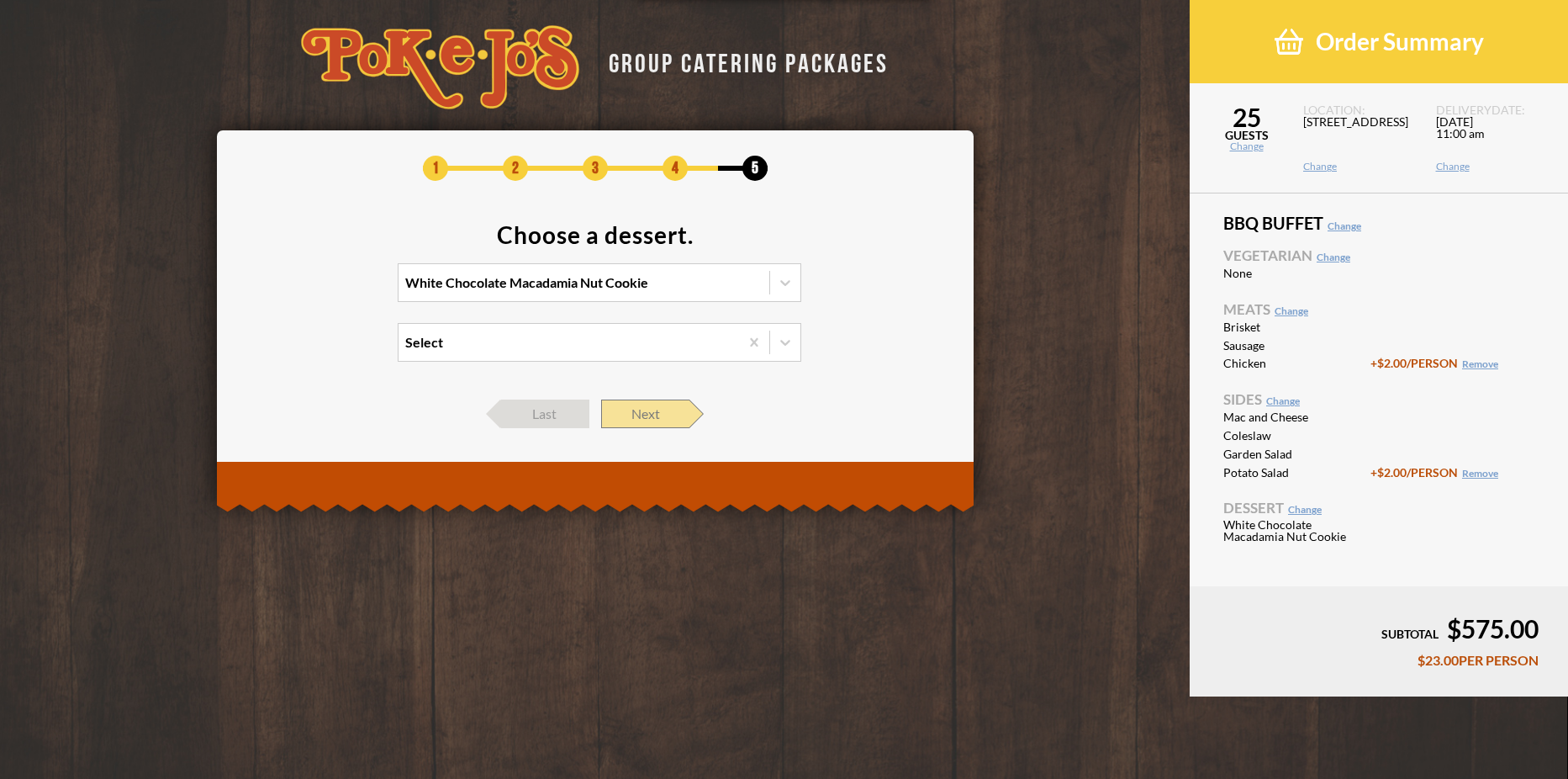
click at [657, 406] on span "Next" at bounding box center [645, 414] width 88 height 28
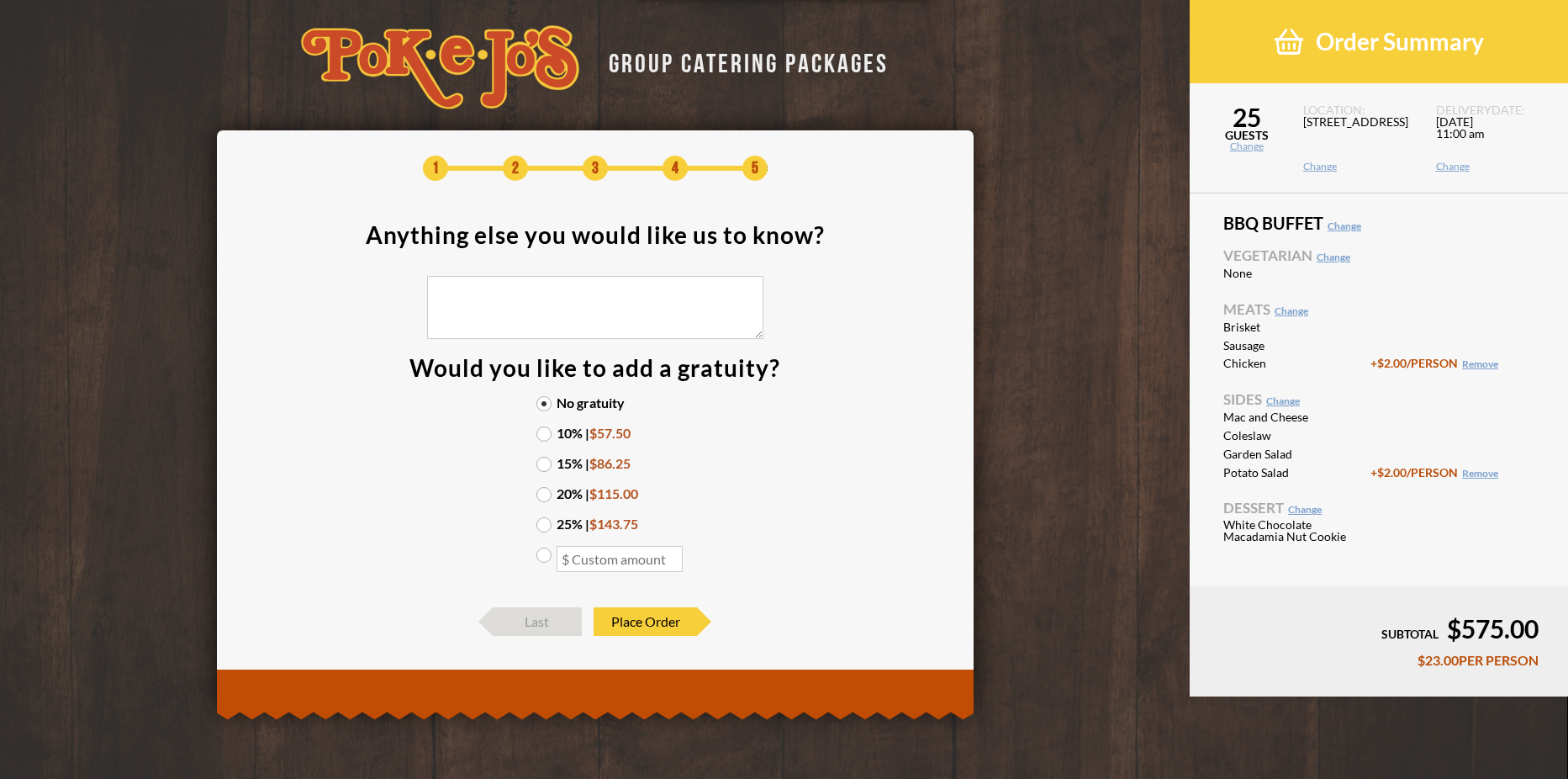
click at [575, 430] on label "10% | $57.50" at bounding box center [595, 433] width 117 height 14
click at [0, 0] on input "10% | $57.50" at bounding box center [0, 0] width 0 height 0
